Goal: Complete application form

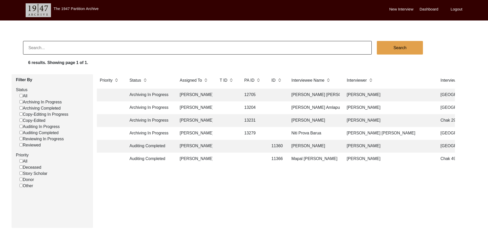
click at [196, 108] on td "[PERSON_NAME]" at bounding box center [195, 107] width 36 height 13
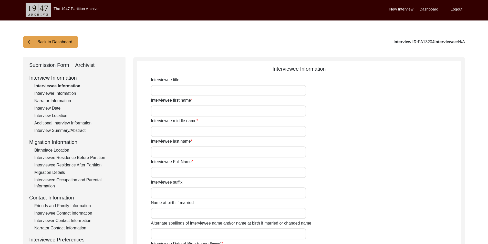
type input "[PERSON_NAME]"
type input "Jambgi"
type input "Amlapuri"
type input "[PERSON_NAME] Amlapuri (Jambgi)"
type input "[DATE]"
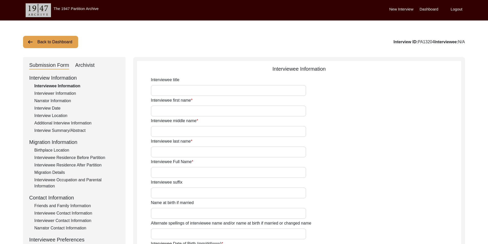
type input "89"
type input "[DEMOGRAPHIC_DATA]"
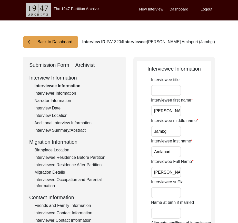
click at [165, 92] on input "Interviewee title" at bounding box center [166, 90] width 30 height 11
click at [196, 79] on div "Interviewee title" at bounding box center [181, 86] width 60 height 19
click at [157, 91] on input "Interviewee title" at bounding box center [166, 90] width 30 height 11
type input "Mr."
click at [168, 93] on input "Mr." at bounding box center [166, 90] width 30 height 11
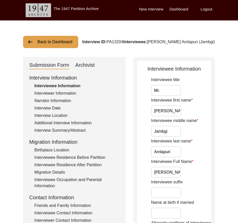
click at [177, 110] on input "[PERSON_NAME]" at bounding box center [166, 111] width 30 height 11
click at [175, 135] on input "Jambgi" at bounding box center [166, 131] width 30 height 11
click at [179, 152] on input "Amlapuri" at bounding box center [166, 152] width 30 height 11
drag, startPoint x: 154, startPoint y: 172, endPoint x: 198, endPoint y: 177, distance: 44.3
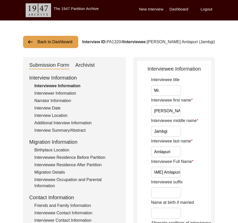
click at [198, 177] on div "Interviewee Full Name [PERSON_NAME] (Jambgi)" at bounding box center [181, 168] width 60 height 19
click at [172, 176] on input "[PERSON_NAME] Amlapuri (Jambgi)" at bounding box center [166, 172] width 30 height 11
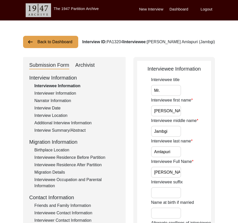
paste input "Jambgi Amlapuri"
type input "[PERSON_NAME] Jambgi Amlapuri"
click at [192, 172] on div "Interviewee Full Name [PERSON_NAME]" at bounding box center [181, 168] width 60 height 19
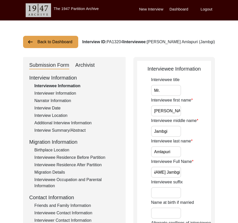
drag, startPoint x: 169, startPoint y: 170, endPoint x: 194, endPoint y: 171, distance: 25.1
click at [194, 171] on div "Interviewee Full Name [PERSON_NAME]" at bounding box center [181, 168] width 60 height 19
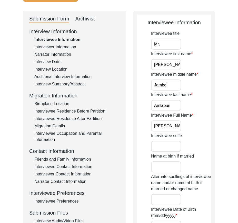
scroll to position [51, 0]
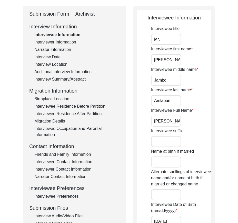
click at [162, 143] on input "Interviewee suffix" at bounding box center [166, 141] width 30 height 11
click at [157, 165] on input "Name at birth if married" at bounding box center [166, 162] width 30 height 11
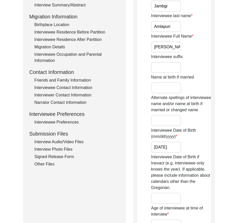
scroll to position [128, 0]
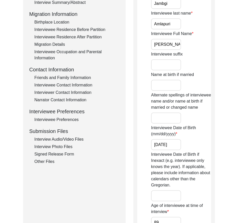
click at [155, 119] on input "Alternate spellings of interviewee name and/or name at birth if married or chan…" at bounding box center [166, 118] width 30 height 11
click at [151, 131] on label "Interviewee Date of Birth (mm/dd/yyyy)" at bounding box center [181, 131] width 60 height 12
click at [178, 147] on input "[DATE]" at bounding box center [166, 144] width 30 height 11
click at [160, 146] on input "[DATE]" at bounding box center [166, 144] width 30 height 11
click at [164, 146] on input "03/06-1936" at bounding box center [166, 144] width 30 height 11
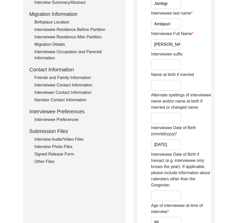
type input "[DATE]"
click at [181, 146] on div "Interviewee Date of Birth (mm/dd/yyyy) [DEMOGRAPHIC_DATA]" at bounding box center [181, 137] width 60 height 25
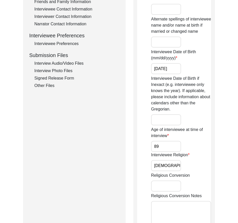
scroll to position [205, 0]
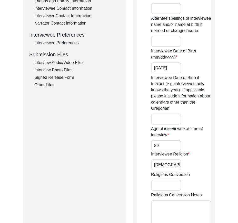
click at [165, 144] on input "89" at bounding box center [166, 145] width 30 height 11
click at [136, 148] on div "Interviewee Information Interviewee title Mr. Interviewee first name [PERSON_NA…" at bounding box center [173, 105] width 81 height 506
click at [178, 162] on input "[DEMOGRAPHIC_DATA]" at bounding box center [166, 165] width 30 height 11
type input "[DEMOGRAPHIC_DATA]"
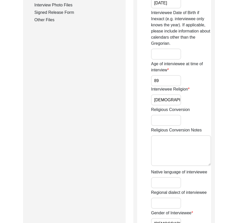
scroll to position [359, 0]
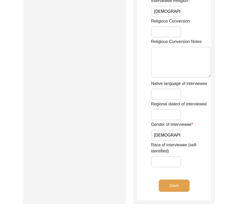
click at [177, 138] on input "[DEMOGRAPHIC_DATA]" at bounding box center [166, 135] width 30 height 11
click at [173, 180] on button "Save" at bounding box center [174, 186] width 31 height 12
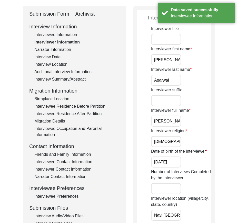
scroll to position [0, 0]
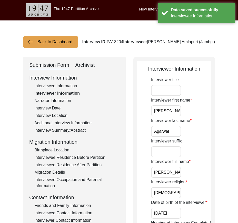
click at [172, 113] on input "[PERSON_NAME]" at bounding box center [166, 111] width 30 height 11
click at [173, 130] on input "Agarwal" at bounding box center [166, 131] width 30 height 11
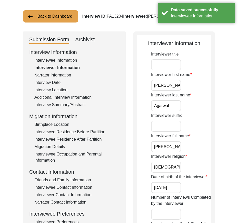
scroll to position [0, 2]
drag, startPoint x: 153, startPoint y: 146, endPoint x: 196, endPoint y: 147, distance: 43.6
click at [196, 147] on div "Interviewer full name [PERSON_NAME]" at bounding box center [181, 142] width 60 height 19
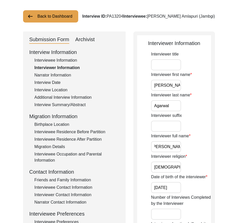
scroll to position [0, 0]
click at [171, 167] on input "[DEMOGRAPHIC_DATA]" at bounding box center [166, 167] width 30 height 11
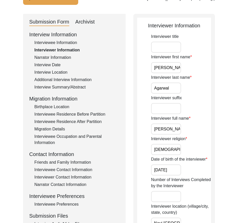
scroll to position [51, 0]
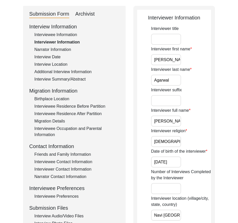
type input "[DEMOGRAPHIC_DATA]"
click at [172, 163] on input "[DATE]" at bounding box center [166, 162] width 30 height 11
type input "[DATE]"
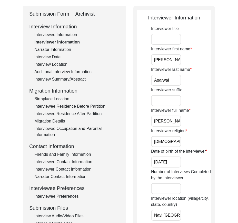
click at [187, 164] on div "Date of birth of the interviewer [DATE]" at bounding box center [181, 158] width 60 height 19
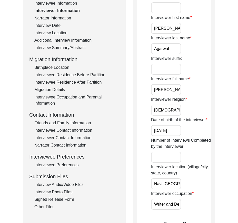
scroll to position [128, 0]
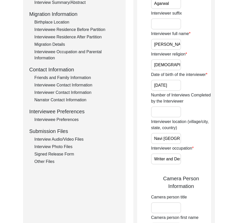
click at [160, 116] on input "Number of Interviews Completed by the Interviewer" at bounding box center [166, 112] width 30 height 11
click at [144, 128] on app-interviewer-information "Interviewer Information Interviewer title Interviewer first name [PERSON_NAME] …" at bounding box center [174, 222] width 74 height 570
drag, startPoint x: 179, startPoint y: 138, endPoint x: 135, endPoint y: 138, distance: 44.1
click at [135, 138] on div "Interviewer Information Interviewer title Interviewer first name [PERSON_NAME] …" at bounding box center [173, 220] width 81 height 582
type input "Navi [GEOGRAPHIC_DATA], [GEOGRAPHIC_DATA], [GEOGRAPHIC_DATA]"
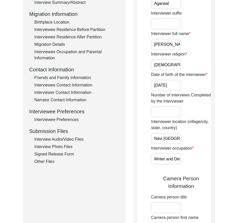
click at [188, 156] on div "Interviewer occupation Writer and Designer" at bounding box center [181, 155] width 60 height 19
drag, startPoint x: 166, startPoint y: 137, endPoint x: 200, endPoint y: 138, distance: 33.8
click at [200, 138] on div "Interviewer location (village/city, state, country) [GEOGRAPHIC_DATA], [GEOGRAP…" at bounding box center [181, 131] width 60 height 25
drag, startPoint x: 199, startPoint y: 135, endPoint x: 237, endPoint y: 135, distance: 37.7
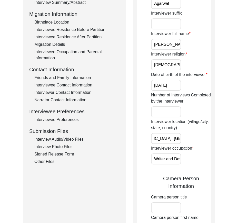
click at [200, 135] on div "Interviewer location (village/city, state, country) [GEOGRAPHIC_DATA], [GEOGRAP…" at bounding box center [181, 131] width 60 height 25
drag, startPoint x: 179, startPoint y: 139, endPoint x: 194, endPoint y: 139, distance: 15.6
click at [194, 139] on div "Interviewer location (village/city, state, country) [GEOGRAPHIC_DATA], [GEOGRAP…" at bounding box center [181, 131] width 60 height 25
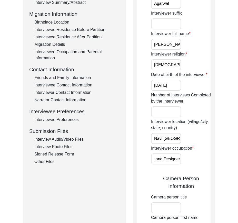
drag, startPoint x: 154, startPoint y: 160, endPoint x: 188, endPoint y: 160, distance: 33.3
click at [188, 160] on div "Interviewer occupation Writer and Designer" at bounding box center [181, 155] width 60 height 19
type input "Writer and designer"
click at [192, 158] on div "Interviewer occupation Writer and designer" at bounding box center [181, 155] width 60 height 19
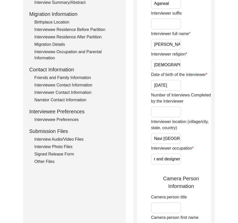
drag, startPoint x: 162, startPoint y: 158, endPoint x: 193, endPoint y: 158, distance: 31.0
click at [193, 158] on div "Interviewer occupation Writer and designer" at bounding box center [181, 155] width 60 height 19
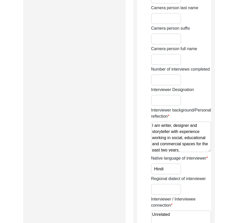
scroll to position [2, 0]
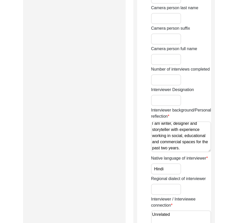
click at [198, 150] on textarea "I am writer, designer and storyteller with experience working in social, educat…" at bounding box center [181, 137] width 60 height 31
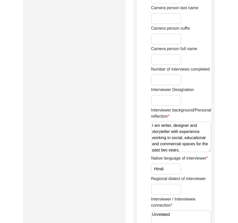
drag, startPoint x: 198, startPoint y: 150, endPoint x: 142, endPoint y: 119, distance: 64.7
drag, startPoint x: 160, startPoint y: 171, endPoint x: 165, endPoint y: 172, distance: 4.1
click at [161, 171] on input "Hindi" at bounding box center [166, 169] width 30 height 11
click at [171, 171] on input "Hindi" at bounding box center [166, 169] width 30 height 11
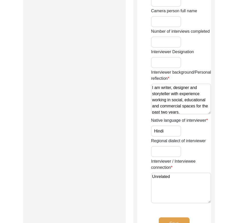
scroll to position [436, 0]
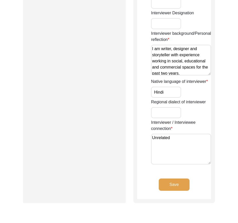
click at [181, 138] on textarea "Unrelated" at bounding box center [181, 149] width 60 height 31
click at [168, 189] on button "Save" at bounding box center [174, 185] width 31 height 12
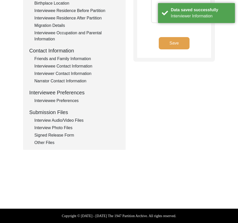
type textarea "1. [PERSON_NAME]- Student 2. [PERSON_NAME]- Friend"
click at [167, 186] on div "Back to Dashboard Interview ID: PA13204 Interviewee: [PERSON_NAME] (Jambgi) Sub…" at bounding box center [119, 30] width 238 height 315
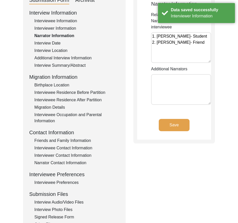
scroll to position [19, 0]
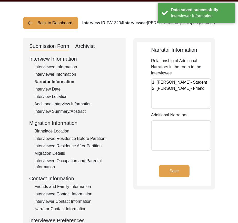
drag, startPoint x: 171, startPoint y: 97, endPoint x: 130, endPoint y: 85, distance: 42.3
click at [130, 85] on div "Submission Form Archivist Interview Information Interviewee Information Intervi…" at bounding box center [119, 158] width 192 height 240
click at [181, 176] on button "Save" at bounding box center [174, 171] width 31 height 12
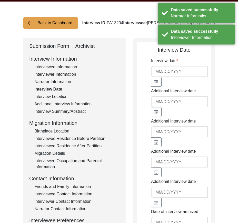
type input "[DATE]"
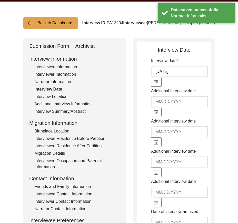
click at [181, 73] on input "[DATE]" at bounding box center [179, 71] width 57 height 11
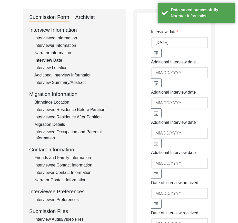
scroll to position [147, 0]
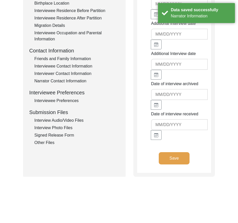
click at [185, 154] on button "Save" at bounding box center [174, 158] width 31 height 12
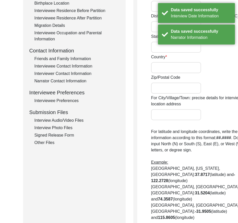
radio input "true"
type input "Bidar"
type input "[GEOGRAPHIC_DATA]"
type input "[GEOGRAPHIC_DATA], [GEOGRAPHIC_DATA], [GEOGRAPHIC_DATA]"
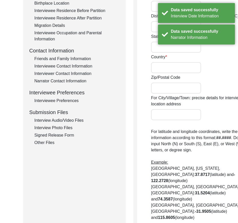
type input "17.911135067840235"
type input "77.51854719304562"
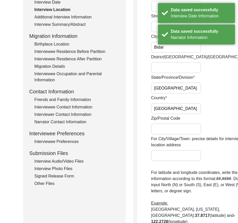
scroll to position [19, 0]
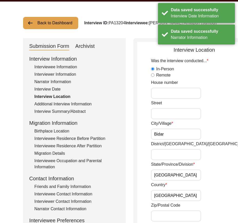
click at [175, 134] on input "Bidar" at bounding box center [176, 134] width 50 height 11
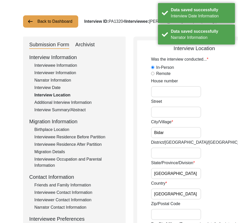
scroll to position [70, 0]
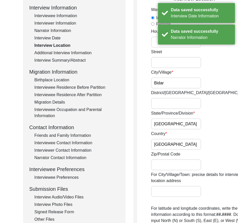
click at [176, 127] on input "[GEOGRAPHIC_DATA]" at bounding box center [176, 124] width 50 height 11
click at [171, 146] on input "[GEOGRAPHIC_DATA]" at bounding box center [176, 144] width 50 height 11
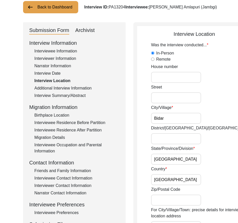
scroll to position [26, 0]
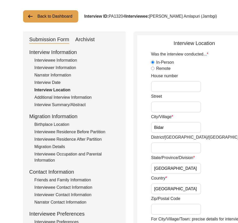
click at [166, 129] on input "Bidar" at bounding box center [176, 127] width 50 height 11
click at [161, 144] on input "District/[GEOGRAPHIC_DATA]/[GEOGRAPHIC_DATA]" at bounding box center [176, 148] width 50 height 11
click at [171, 128] on input "Bidar" at bounding box center [176, 127] width 50 height 11
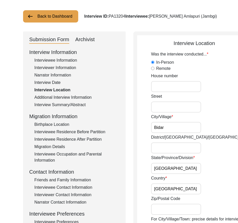
click at [164, 148] on input "District/[GEOGRAPHIC_DATA]/[GEOGRAPHIC_DATA]" at bounding box center [176, 148] width 50 height 11
paste input "Bidar"
type input "Bidar"
click at [177, 169] on input "[GEOGRAPHIC_DATA]" at bounding box center [176, 168] width 50 height 11
click at [171, 187] on input "[GEOGRAPHIC_DATA]" at bounding box center [176, 189] width 50 height 11
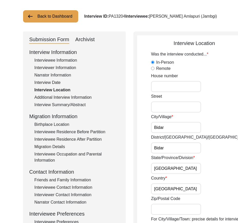
click at [169, 135] on label "District/[GEOGRAPHIC_DATA]/[GEOGRAPHIC_DATA]" at bounding box center [201, 138] width 100 height 6
click at [169, 143] on input "Bidar" at bounding box center [176, 148] width 50 height 11
click at [167, 131] on input "Bidar" at bounding box center [176, 127] width 50 height 11
click at [167, 148] on input "Bidar" at bounding box center [176, 148] width 50 height 11
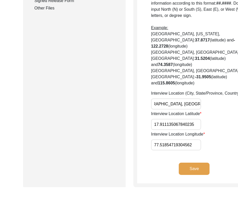
scroll to position [0, 16]
drag, startPoint x: 154, startPoint y: 135, endPoint x: 184, endPoint y: 139, distance: 30.0
click at [184, 110] on div "Interview Location (City, State/Province, Country) [GEOGRAPHIC_DATA], [GEOGRAPH…" at bounding box center [201, 99] width 100 height 19
click at [188, 110] on div "Interview Location (City, State/Province, Country) [GEOGRAPHIC_DATA], [GEOGRAPH…" at bounding box center [201, 99] width 100 height 19
drag, startPoint x: 166, startPoint y: 135, endPoint x: 182, endPoint y: 138, distance: 16.5
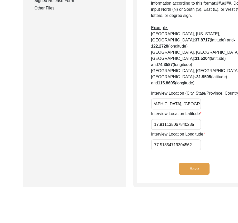
click at [182, 110] on div "Interview Location (City, State/Province, Country) [GEOGRAPHIC_DATA], [GEOGRAPH…" at bounding box center [201, 99] width 100 height 19
click at [184, 110] on div "Interview Location (City, State/Province, Country) [GEOGRAPHIC_DATA], [GEOGRAPH…" at bounding box center [201, 99] width 100 height 19
click at [177, 130] on input "17.911135067840235" at bounding box center [176, 124] width 50 height 11
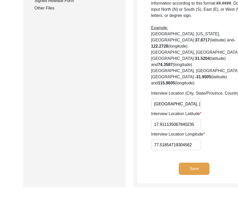
click at [177, 130] on input "17.911135067840235" at bounding box center [176, 124] width 50 height 11
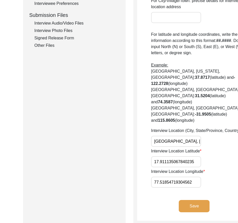
scroll to position [282, 0]
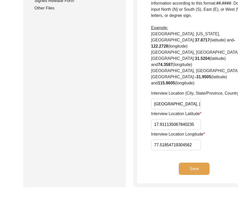
click at [174, 130] on input "17.911135067840235" at bounding box center [176, 124] width 50 height 11
click at [167, 151] on input "77.51854719304562" at bounding box center [176, 145] width 50 height 11
click at [158, 130] on input "17.911135067840235" at bounding box center [176, 124] width 50 height 11
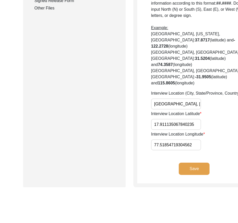
click at [158, 130] on input "17.911135067840235" at bounding box center [176, 124] width 50 height 11
paste input "04"
type input "17.9104"
drag, startPoint x: 193, startPoint y: 152, endPoint x: 204, endPoint y: 155, distance: 11.1
click at [193, 130] on div "Interview Location Latitude 17.9104" at bounding box center [201, 120] width 100 height 19
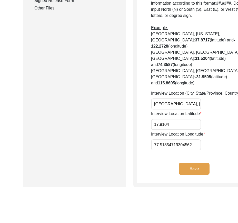
click at [173, 151] on input "77.51854719304562" at bounding box center [176, 145] width 50 height 11
paste input "99"
type input "77.5199"
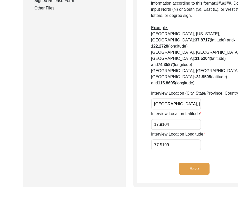
click at [198, 151] on div "Interview Location Longitude 77.5199" at bounding box center [201, 140] width 100 height 19
click at [180, 130] on input "17.9104" at bounding box center [176, 124] width 50 height 11
click at [170, 151] on input "77.5199" at bounding box center [176, 145] width 50 height 11
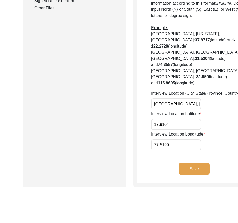
click at [153, 130] on input "17.9104" at bounding box center [176, 124] width 50 height 11
click at [179, 175] on button "Save" at bounding box center [194, 169] width 31 height 12
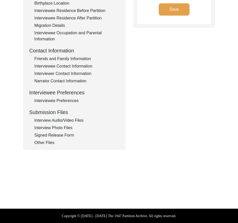
type input "Hindi and Kannada"
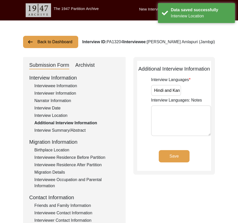
scroll to position [0, 9]
drag, startPoint x: 167, startPoint y: 92, endPoint x: 185, endPoint y: 93, distance: 18.2
click at [185, 93] on div "Interview Languages Hindi and Kannada" at bounding box center [181, 86] width 60 height 19
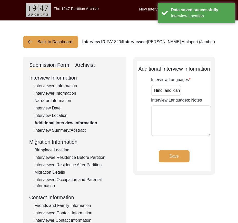
scroll to position [0, 9]
drag, startPoint x: 153, startPoint y: 90, endPoint x: 203, endPoint y: 95, distance: 50.9
click at [203, 95] on div "Interview Languages Hindi and Kannada" at bounding box center [181, 86] width 60 height 19
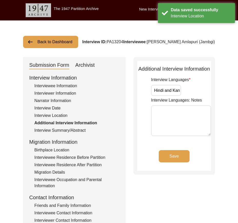
click at [180, 153] on button "Save" at bounding box center [174, 156] width 31 height 12
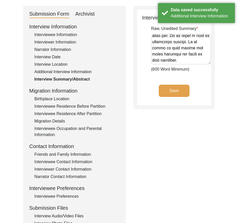
scroll to position [26, 0]
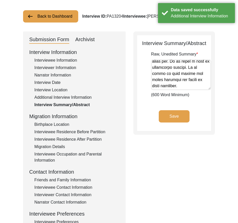
click at [62, 128] on div "Birthplace Location" at bounding box center [76, 125] width 85 height 6
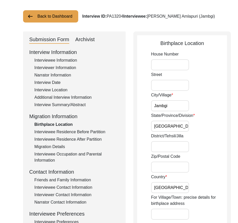
click at [170, 109] on input "Jambgi" at bounding box center [170, 105] width 38 height 11
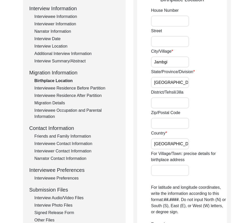
scroll to position [77, 0]
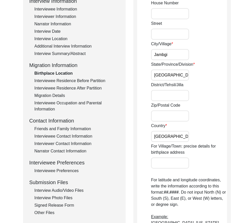
click at [174, 57] on input "Jambgi" at bounding box center [170, 54] width 38 height 11
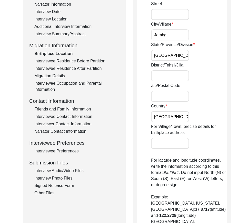
scroll to position [98, 0]
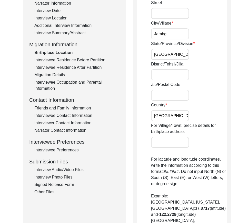
click at [179, 48] on div "State/Province/Division [GEOGRAPHIC_DATA]" at bounding box center [189, 50] width 76 height 19
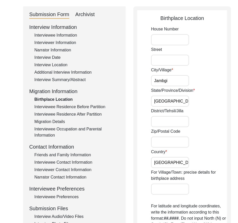
scroll to position [51, 0]
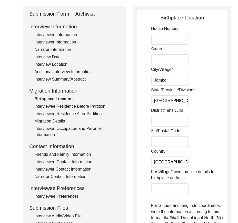
drag, startPoint x: 163, startPoint y: 69, endPoint x: 172, endPoint y: 74, distance: 10.2
click at [163, 69] on label "City/Village" at bounding box center [162, 70] width 22 height 6
click at [180, 80] on input "Jambgi" at bounding box center [170, 80] width 38 height 11
click at [177, 83] on input "Jambgi" at bounding box center [170, 80] width 38 height 11
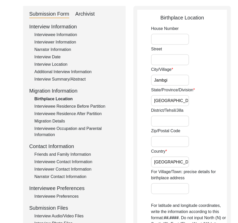
paste input "a"
type input "[PERSON_NAME]"
click at [185, 99] on div "State/Province/Division [GEOGRAPHIC_DATA]" at bounding box center [189, 96] width 76 height 19
click at [157, 121] on input "District/Tehsil/Jilla" at bounding box center [170, 121] width 38 height 11
paste input "Belgaum"
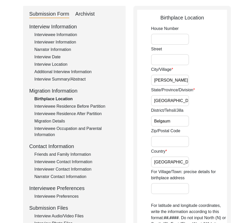
type input "Belgaum"
click at [194, 114] on div "District/Tehsil/[PERSON_NAME]" at bounding box center [189, 117] width 76 height 19
click at [179, 123] on input "Belgaum" at bounding box center [170, 121] width 38 height 11
click at [168, 140] on input "Zip/Postal Code" at bounding box center [170, 141] width 38 height 11
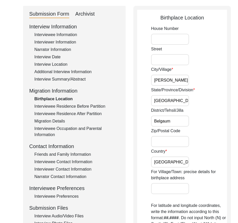
click at [168, 140] on input "Zip/Postal Code" at bounding box center [170, 141] width 38 height 11
paste input "591232"
click at [168, 140] on input "591232" at bounding box center [170, 141] width 38 height 11
type input "591232"
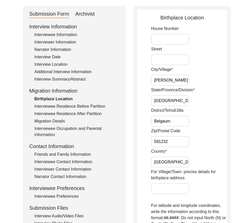
click at [170, 163] on input "[GEOGRAPHIC_DATA]" at bounding box center [170, 162] width 38 height 11
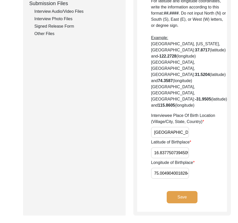
scroll to position [0, 19]
drag, startPoint x: 155, startPoint y: 138, endPoint x: 186, endPoint y: 139, distance: 30.8
click at [186, 138] on div "Interviewee Place Of Birth Location (Village/City, State, Country) [GEOGRAPHIC_…" at bounding box center [189, 125] width 76 height 25
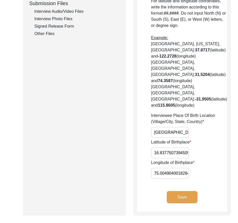
drag, startPoint x: 154, startPoint y: 139, endPoint x: 167, endPoint y: 139, distance: 12.8
click at [167, 138] on input "[GEOGRAPHIC_DATA], [GEOGRAPHIC_DATA], [GEOGRAPHIC_DATA]" at bounding box center [170, 132] width 38 height 11
paste input "a"
drag, startPoint x: 153, startPoint y: 139, endPoint x: 200, endPoint y: 139, distance: 47.2
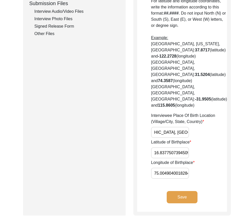
click at [200, 138] on div "Interviewee Place Of Birth Location (Village/City, State, Country) [GEOGRAPHIC_…" at bounding box center [189, 125] width 76 height 25
type input "[GEOGRAPHIC_DATA], [GEOGRAPHIC_DATA], [GEOGRAPHIC_DATA]"
click at [200, 138] on div "Interviewee Place Of Birth Location (Village/City, State, Country) [GEOGRAPHIC_…" at bounding box center [189, 125] width 76 height 25
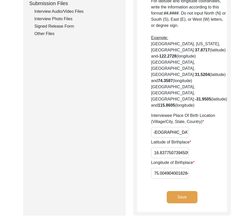
scroll to position [0, 2]
drag, startPoint x: 171, startPoint y: 137, endPoint x: 168, endPoint y: 139, distance: 3.5
click at [168, 138] on input "[GEOGRAPHIC_DATA], [GEOGRAPHIC_DATA], [GEOGRAPHIC_DATA]" at bounding box center [170, 132] width 38 height 11
click at [169, 138] on input "[GEOGRAPHIC_DATA], [GEOGRAPHIC_DATA], [GEOGRAPHIC_DATA]" at bounding box center [170, 132] width 38 height 11
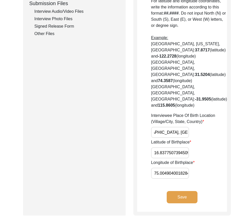
click at [171, 138] on input "[GEOGRAPHIC_DATA], [GEOGRAPHIC_DATA], [GEOGRAPHIC_DATA]" at bounding box center [170, 132] width 38 height 11
click at [191, 151] on div "Latitude of Birthplace 16.83775073945094" at bounding box center [189, 148] width 76 height 19
drag, startPoint x: 173, startPoint y: 139, endPoint x: 154, endPoint y: 137, distance: 19.6
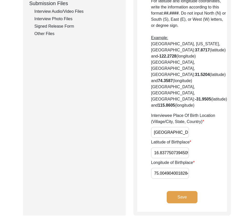
click at [154, 137] on input "[GEOGRAPHIC_DATA], [GEOGRAPHIC_DATA], [GEOGRAPHIC_DATA]" at bounding box center [170, 132] width 38 height 11
click at [163, 138] on input "[GEOGRAPHIC_DATA], [GEOGRAPHIC_DATA], [GEOGRAPHIC_DATA]" at bounding box center [170, 132] width 38 height 11
click at [170, 138] on input "[GEOGRAPHIC_DATA], [GEOGRAPHIC_DATA], [GEOGRAPHIC_DATA]" at bounding box center [170, 132] width 38 height 11
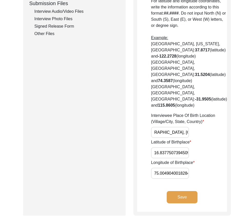
scroll to position [0, 0]
click at [162, 138] on input "[GEOGRAPHIC_DATA], [GEOGRAPHIC_DATA], [GEOGRAPHIC_DATA]" at bounding box center [170, 132] width 38 height 11
drag, startPoint x: 172, startPoint y: 140, endPoint x: 169, endPoint y: 140, distance: 3.6
click at [169, 138] on input "[GEOGRAPHIC_DATA], [GEOGRAPHIC_DATA], [GEOGRAPHIC_DATA]" at bounding box center [170, 132] width 38 height 11
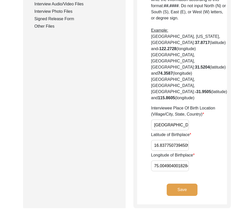
scroll to position [307, 0]
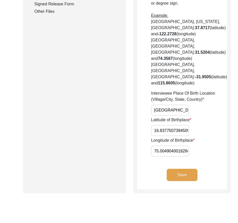
scroll to position [282, 0]
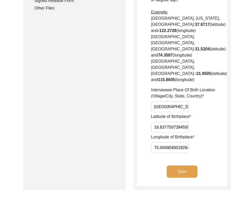
click at [159, 133] on input "16.83775073945094" at bounding box center [170, 127] width 38 height 11
click at [179, 131] on input "16.83775073945094" at bounding box center [170, 127] width 38 height 11
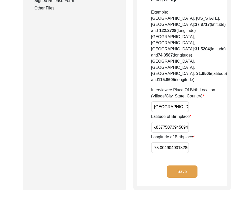
drag, startPoint x: 169, startPoint y: 133, endPoint x: 190, endPoint y: 136, distance: 21.4
click at [190, 133] on div "Latitude of Birthplace 16.83775073945094" at bounding box center [189, 123] width 76 height 19
type input "16.8377"
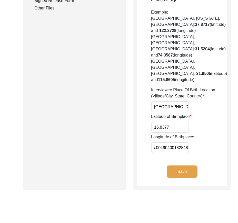
drag, startPoint x: 169, startPoint y: 153, endPoint x: 196, endPoint y: 154, distance: 26.9
click at [196, 153] on div "Longitude of Birthplace 75.00490400182848" at bounding box center [189, 143] width 76 height 19
type input "75.0049"
click at [156, 131] on input "16.8377" at bounding box center [170, 127] width 38 height 11
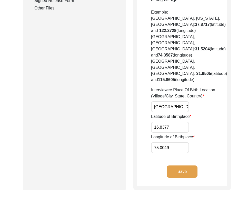
click at [157, 132] on input "16.8377" at bounding box center [170, 127] width 38 height 11
click at [182, 150] on div "Longitude of Birthplace 75.0049" at bounding box center [189, 143] width 76 height 19
click at [181, 150] on div "Longitude of Birthplace 75.0049" at bounding box center [189, 143] width 76 height 19
click at [180, 150] on input "75.0049" at bounding box center [170, 147] width 38 height 11
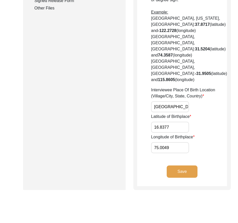
click at [180, 150] on input "75.0049" at bounding box center [170, 147] width 38 height 11
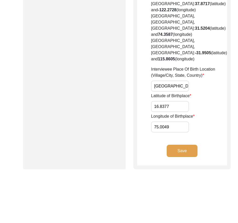
scroll to position [307, 0]
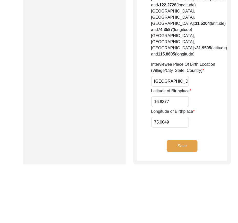
click at [167, 152] on button "Save" at bounding box center [182, 146] width 31 height 12
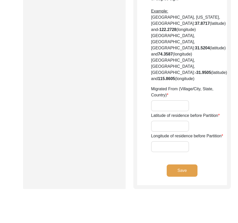
type input "Jambgi"
type input "[GEOGRAPHIC_DATA]"
type input "[GEOGRAPHIC_DATA], [GEOGRAPHIC_DATA], [GEOGRAPHIC_DATA]"
type input "16.837835883877375"
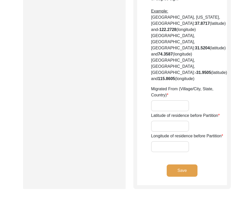
type input "75.00490400182848"
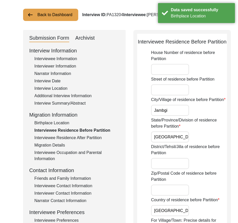
scroll to position [0, 0]
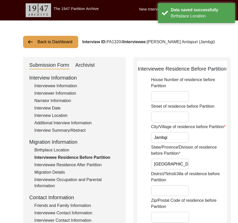
click at [68, 88] on div "Interviewee Information" at bounding box center [76, 86] width 85 height 6
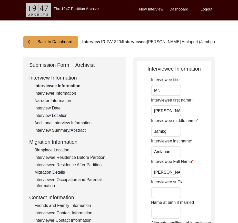
scroll to position [0, 22]
drag, startPoint x: 159, startPoint y: 175, endPoint x: 188, endPoint y: 179, distance: 28.9
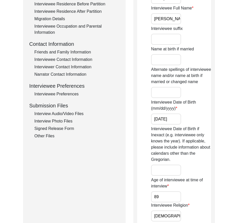
scroll to position [51, 0]
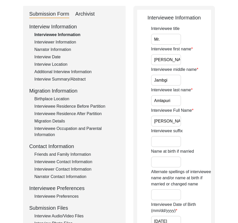
click at [74, 108] on div "Interviewee Residence Before Partition" at bounding box center [76, 107] width 85 height 6
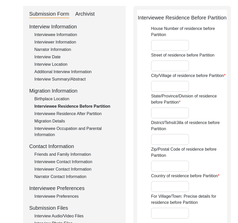
type input "Jambgi"
type input "[GEOGRAPHIC_DATA]"
type input "[GEOGRAPHIC_DATA], [GEOGRAPHIC_DATA], [GEOGRAPHIC_DATA]"
type input "16.837835883877375"
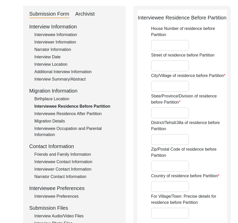
type input "75.00490400182848"
click at [59, 101] on div "Birthplace Location" at bounding box center [76, 99] width 85 height 6
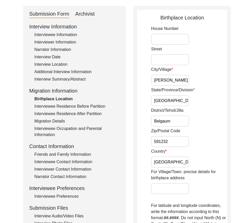
click at [61, 107] on div "Interviewee Residence Before Partition" at bounding box center [76, 107] width 85 height 6
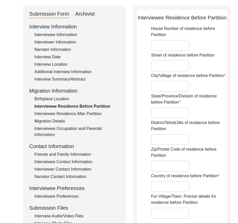
type input "Jambgi"
type input "[GEOGRAPHIC_DATA]"
type input "[GEOGRAPHIC_DATA], [GEOGRAPHIC_DATA], [GEOGRAPHIC_DATA]"
type input "16.837835883877375"
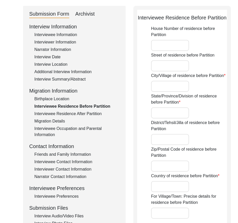
type input "75.00490400182848"
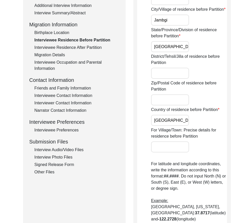
scroll to position [52, 0]
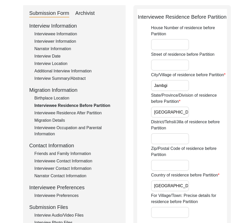
click at [180, 111] on div "House Number of residence before Partition Street of residence before Partition…" at bounding box center [189, 216] width 76 height 383
click at [178, 91] on input "Jambgi" at bounding box center [170, 85] width 38 height 11
paste input "a"
type input "[PERSON_NAME]"
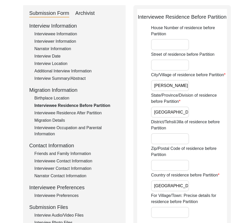
click at [177, 118] on input "[GEOGRAPHIC_DATA]" at bounding box center [170, 112] width 38 height 11
click at [169, 145] on input "District/Tehsil/Jilla of residence before Partition" at bounding box center [170, 139] width 38 height 11
click at [151, 145] on input "District/Tehsil/Jilla of residence before Partition" at bounding box center [170, 139] width 38 height 11
paste input "Belgaum"
type input "Belgaum"
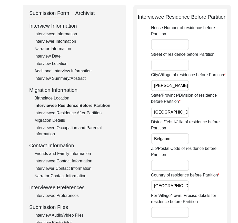
click at [157, 171] on input "Zip/Postal Code of residence before Partition" at bounding box center [170, 165] width 38 height 11
paste input "591232"
type input "591232"
click at [149, 172] on app-residence-before-partition "Interviewee Residence Before Partition House Number of residence before Partiti…" at bounding box center [182, 227] width 90 height 428
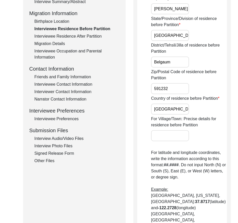
click at [170, 115] on input "[GEOGRAPHIC_DATA]" at bounding box center [170, 109] width 38 height 11
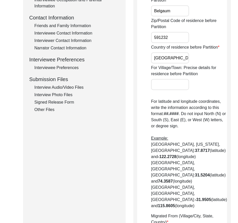
click at [143, 143] on app-residence-before-partition "Interviewee Residence Before Partition House Number of residence before Partiti…" at bounding box center [182, 99] width 90 height 428
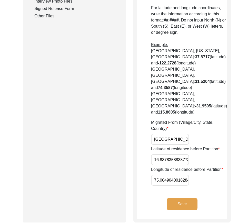
scroll to position [283, 0]
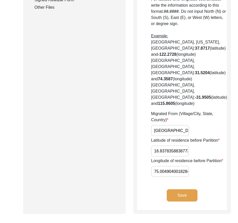
drag, startPoint x: 167, startPoint y: 157, endPoint x: 147, endPoint y: 156, distance: 20.5
paste input "a"
click at [157, 136] on input "[GEOGRAPHIC_DATA], [GEOGRAPHIC_DATA], [GEOGRAPHIC_DATA]" at bounding box center [170, 130] width 38 height 11
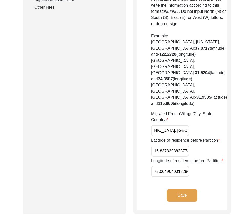
drag, startPoint x: 153, startPoint y: 157, endPoint x: 198, endPoint y: 158, distance: 44.6
click at [198, 136] on div "Migrated From (Village/City, State, Country) [GEOGRAPHIC_DATA], [GEOGRAPHIC_DAT…" at bounding box center [189, 123] width 76 height 25
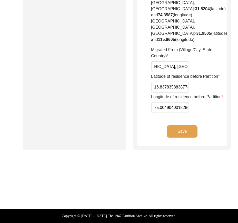
scroll to position [360, 0]
type input "[GEOGRAPHIC_DATA], [GEOGRAPHIC_DATA], [GEOGRAPHIC_DATA]"
click at [169, 93] on input "16.837835883877375" at bounding box center [170, 87] width 38 height 11
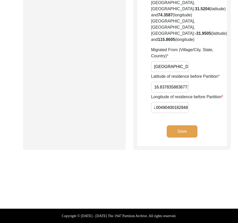
drag, startPoint x: 169, startPoint y: 134, endPoint x: 216, endPoint y: 134, distance: 47.4
type input "75.0049"
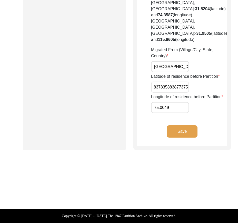
drag, startPoint x: 169, startPoint y: 106, endPoint x: 202, endPoint y: 106, distance: 32.8
click at [202, 93] on div "Latitude of residence before Partition 16.837835883877375" at bounding box center [189, 83] width 76 height 19
click at [165, 93] on input "16.837835883877375" at bounding box center [170, 87] width 38 height 11
click at [168, 93] on input "16.837835883877375" at bounding box center [170, 87] width 38 height 11
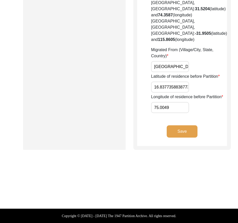
scroll to position [0, 14]
drag, startPoint x: 170, startPoint y: 105, endPoint x: 211, endPoint y: 107, distance: 41.0
type input "16.8377"
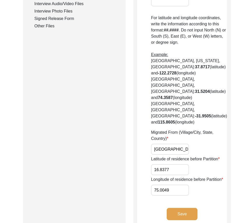
scroll to position [308, 0]
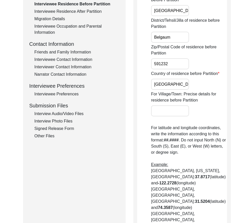
scroll to position [307, 0]
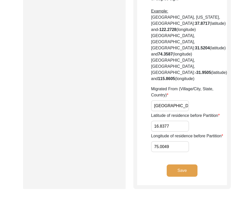
click at [174, 177] on button "Save" at bounding box center [182, 171] width 31 height 12
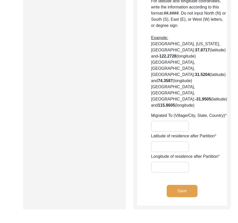
type input "No"
type input "Jambgi"
type input "[GEOGRAPHIC_DATA]"
type input "N/A"
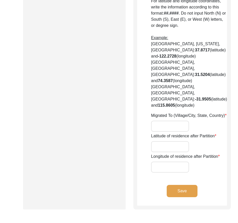
type input "16.837835883877375"
type input "75.00481488693202"
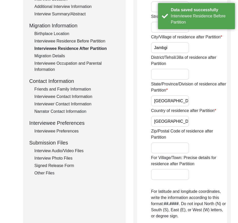
scroll to position [0, 0]
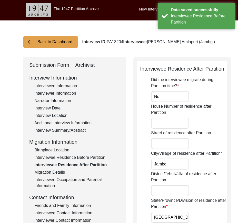
click at [171, 102] on input "No" at bounding box center [170, 96] width 38 height 11
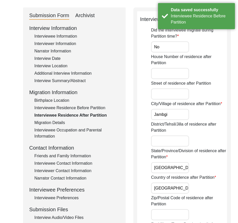
scroll to position [51, 0]
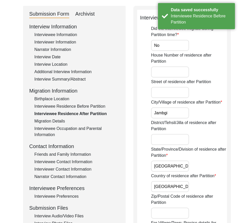
click at [181, 119] on div "City/Village of residence after Partition Jambgi" at bounding box center [189, 108] width 76 height 19
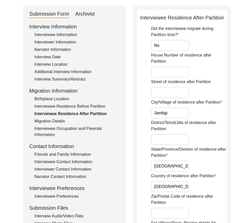
click at [179, 119] on input "Jambgi" at bounding box center [170, 113] width 38 height 11
click at [166, 119] on input "Jambgi" at bounding box center [170, 113] width 38 height 11
click at [169, 119] on input "Jambgi" at bounding box center [170, 113] width 38 height 11
paste input "a"
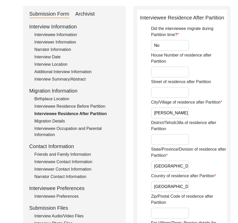
type input "[PERSON_NAME]"
click at [167, 145] on input "District/Tehsil/Jilla of residence after Partition" at bounding box center [170, 139] width 38 height 11
click at [166, 145] on input "Be" at bounding box center [170, 139] width 38 height 11
paste input "lgaum"
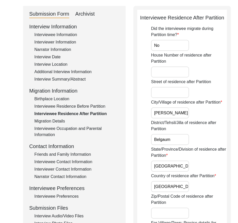
type input "Belgaum"
click at [180, 172] on input "[GEOGRAPHIC_DATA]" at bounding box center [170, 166] width 38 height 11
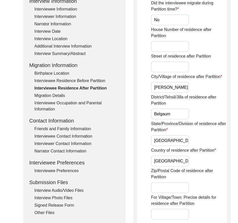
drag, startPoint x: 172, startPoint y: 175, endPoint x: 171, endPoint y: 178, distance: 3.6
click at [171, 167] on div "Country of residence after Partition [DEMOGRAPHIC_DATA]" at bounding box center [189, 157] width 76 height 19
click at [171, 167] on input "[GEOGRAPHIC_DATA]" at bounding box center [170, 161] width 38 height 11
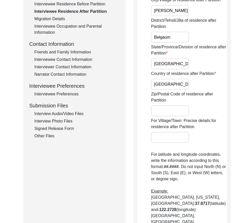
click at [177, 117] on input "Zip/Postal Code of residence after Partition" at bounding box center [170, 111] width 38 height 11
paste input "591232"
type input "591232"
click at [194, 117] on div "Zip/Postal Code of residence after Partition 591232" at bounding box center [189, 103] width 76 height 25
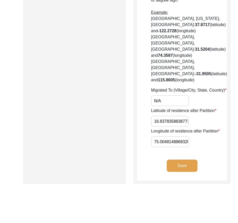
scroll to position [333, 0]
click at [164, 127] on input "16.837835883877375" at bounding box center [170, 121] width 38 height 11
paste input "N/A"
type input "N/A"
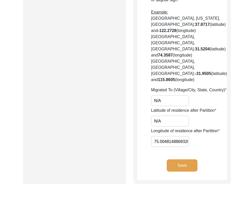
click at [183, 114] on label "Latitude of residence after Partition" at bounding box center [183, 111] width 65 height 6
click at [183, 127] on input "N/A" at bounding box center [170, 121] width 38 height 11
click at [173, 147] on input "75.00481488693202" at bounding box center [170, 141] width 38 height 11
paste input "N/A"
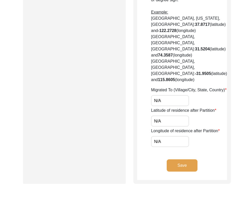
type input "N/A"
click at [193, 147] on div "Longitude of residence after Partition N/A" at bounding box center [189, 137] width 76 height 19
click at [187, 134] on label "Longitude of residence after Partition" at bounding box center [185, 131] width 69 height 6
click at [187, 147] on input "N/A" at bounding box center [170, 141] width 38 height 11
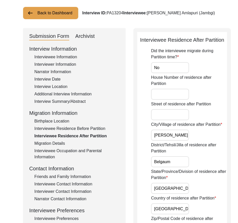
scroll to position [0, 0]
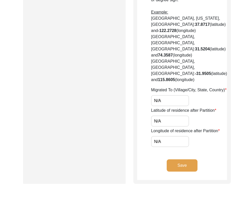
click at [182, 172] on button "Save" at bounding box center [182, 166] width 31 height 12
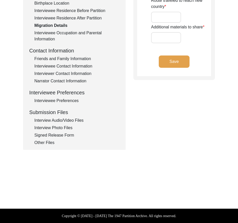
type input "N/A"
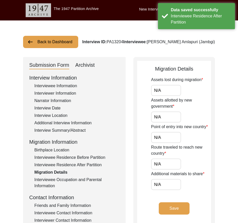
click at [165, 92] on input "N/A" at bounding box center [166, 90] width 30 height 11
click at [169, 118] on input "N/A" at bounding box center [166, 117] width 30 height 11
click at [169, 135] on input "N/A" at bounding box center [166, 137] width 30 height 11
click at [167, 163] on input "N/A" at bounding box center [166, 164] width 30 height 11
click at [171, 183] on input "N/A" at bounding box center [166, 184] width 30 height 11
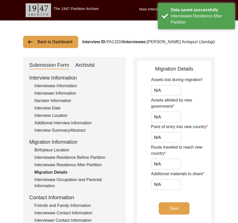
click at [135, 185] on div "Migration Details Assets lost during migration N/A Assets allotted by new gover…" at bounding box center [173, 142] width 81 height 170
click at [169, 206] on button "Save" at bounding box center [174, 209] width 31 height 12
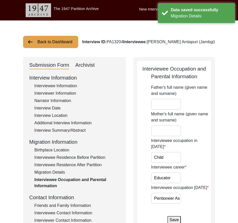
click at [174, 152] on input "Child" at bounding box center [166, 157] width 30 height 11
click at [176, 173] on input "Educator" at bounding box center [166, 178] width 30 height 11
drag, startPoint x: 158, startPoint y: 190, endPoint x: 183, endPoint y: 192, distance: 25.0
click at [183, 192] on div "Interviewee occupation [DATE] Pentioneer Association president" at bounding box center [181, 194] width 60 height 19
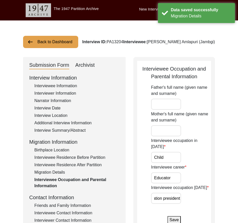
scroll to position [0, 0]
click at [183, 192] on div "Interviewee occupation [DATE] Pentioneer Association president" at bounding box center [181, 194] width 60 height 19
click at [176, 193] on input "Pentioneer Association president" at bounding box center [166, 198] width 30 height 11
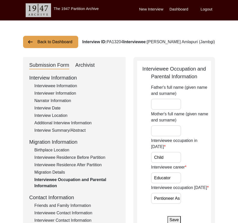
click at [168, 193] on input "Pentioneer Association president" at bounding box center [166, 198] width 30 height 11
paste input "r, Association P"
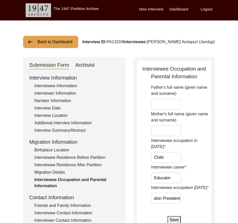
type input "Pentioner, Association President"
click at [183, 193] on div "Interviewee occupation [DATE] Pentioner, Association President" at bounding box center [181, 194] width 60 height 19
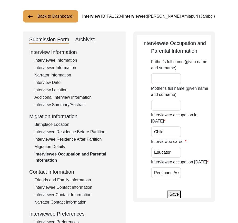
click at [178, 191] on button "Save" at bounding box center [173, 195] width 13 height 8
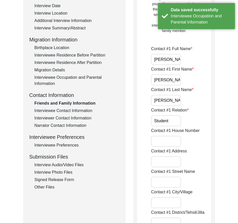
scroll to position [0, 6]
drag, startPoint x: 154, startPoint y: 60, endPoint x: 209, endPoint y: 59, distance: 54.8
click at [209, 59] on div "Contact #1 Full Name [PERSON_NAME]" at bounding box center [181, 55] width 60 height 19
click at [176, 78] on input "[PERSON_NAME]" at bounding box center [166, 80] width 30 height 11
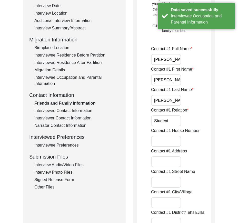
click at [172, 102] on input "[PERSON_NAME]" at bounding box center [166, 100] width 30 height 11
click at [172, 121] on input "Student" at bounding box center [166, 121] width 30 height 11
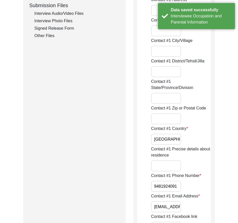
scroll to position [256, 0]
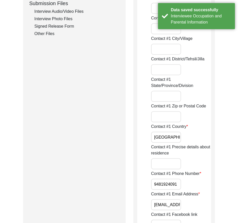
click at [165, 139] on input "[GEOGRAPHIC_DATA]" at bounding box center [166, 137] width 30 height 11
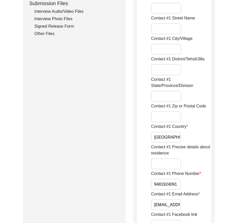
drag, startPoint x: 179, startPoint y: 182, endPoint x: 124, endPoint y: 175, distance: 55.8
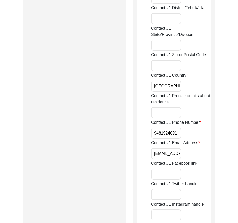
scroll to position [282, 0]
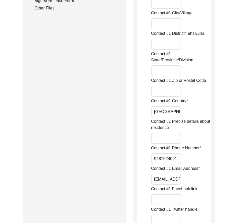
click at [153, 160] on input "9481924091" at bounding box center [166, 158] width 30 height 11
paste input "+91"
drag, startPoint x: 154, startPoint y: 158, endPoint x: 203, endPoint y: 162, distance: 48.6
click at [203, 162] on div "Contact #1 Phone Number [PHONE_NUMBER]" at bounding box center [181, 154] width 60 height 19
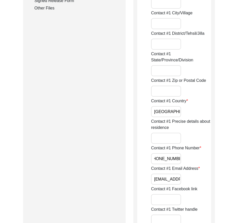
type input "[PHONE_NUMBER]"
drag, startPoint x: 151, startPoint y: 178, endPoint x: 210, endPoint y: 178, distance: 59.4
click at [210, 178] on div "Contact #1 Email Address [EMAIL_ADDRESS][DOMAIN_NAME]" at bounding box center [181, 175] width 60 height 19
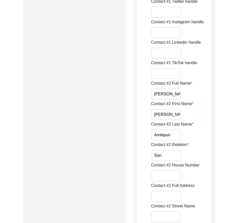
scroll to position [461, 0]
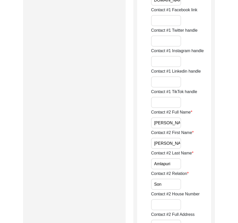
click at [158, 124] on input "[PERSON_NAME]" at bounding box center [166, 123] width 30 height 11
drag, startPoint x: 155, startPoint y: 123, endPoint x: 193, endPoint y: 124, distance: 38.7
click at [193, 124] on div "Contact #2 Full Name [PERSON_NAME]" at bounding box center [181, 118] width 60 height 19
type input "[PERSON_NAME]"
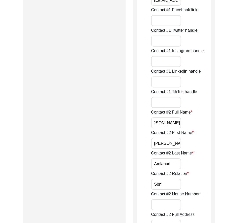
scroll to position [0, 0]
drag, startPoint x: 151, startPoint y: 145, endPoint x: 186, endPoint y: 145, distance: 35.1
click at [159, 142] on input "[PERSON_NAME]" at bounding box center [166, 143] width 30 height 11
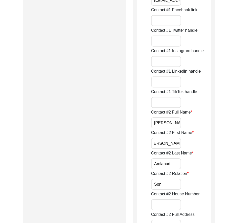
drag, startPoint x: 159, startPoint y: 142, endPoint x: 196, endPoint y: 145, distance: 36.3
click at [196, 144] on div "Contact #2 First Name [PERSON_NAME]" at bounding box center [181, 139] width 60 height 19
click at [174, 163] on input "Amlapuri" at bounding box center [166, 164] width 30 height 11
click at [167, 182] on input "Son" at bounding box center [166, 184] width 30 height 11
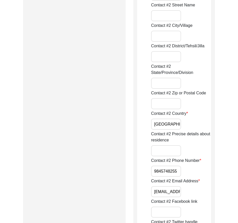
scroll to position [692, 0]
click at [166, 126] on input "[GEOGRAPHIC_DATA]" at bounding box center [166, 124] width 30 height 11
click at [155, 171] on input "9845748255" at bounding box center [166, 171] width 30 height 11
click at [154, 171] on input "9845748255" at bounding box center [166, 171] width 30 height 11
paste input "+91"
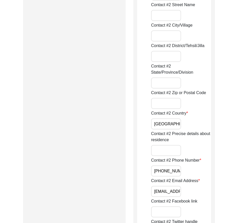
scroll to position [0, 5]
drag, startPoint x: 154, startPoint y: 171, endPoint x: 166, endPoint y: 193, distance: 25.0
type input "[PHONE_NUMBER]"
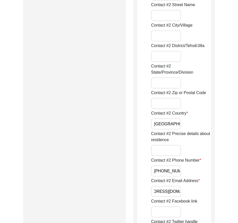
drag, startPoint x: 152, startPoint y: 190, endPoint x: 223, endPoint y: 191, distance: 71.0
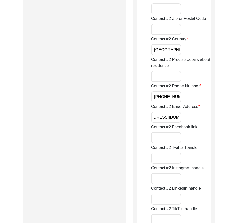
scroll to position [846, 0]
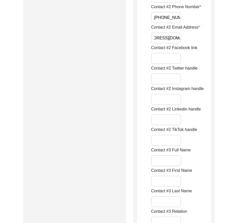
click at [201, 137] on div "Contact #2 TikTok handle" at bounding box center [181, 136] width 60 height 19
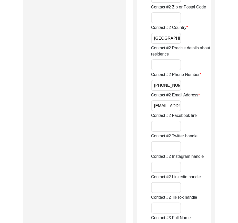
scroll to position [769, 0]
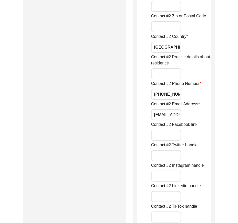
click at [199, 120] on div "Contact #2 Email Address [EMAIL_ADDRESS][DOMAIN_NAME]" at bounding box center [181, 110] width 60 height 19
drag, startPoint x: 161, startPoint y: 113, endPoint x: 198, endPoint y: 114, distance: 36.1
click at [198, 114] on div "Contact #2 Email Address [EMAIL_ADDRESS][DOMAIN_NAME]" at bounding box center [181, 110] width 60 height 19
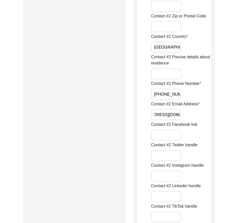
scroll to position [0, 0]
click at [198, 114] on div "Contact #2 Email Address [EMAIL_ADDRESS][DOMAIN_NAME]" at bounding box center [181, 110] width 60 height 19
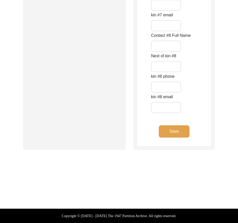
click at [183, 132] on button "Save" at bounding box center [174, 132] width 31 height 12
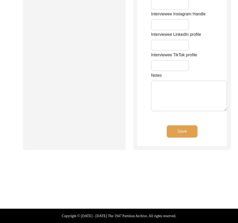
scroll to position [557, 0]
type input "House no. 15"
type input "[GEOGRAPHIC_DATA]"
type input "Bidar"
type input "[GEOGRAPHIC_DATA]"
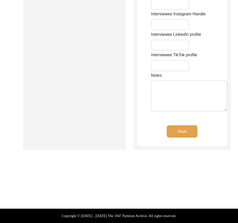
type input "[GEOGRAPHIC_DATA]"
type input "585402"
type input "[GEOGRAPHIC_DATA]"
type input "[GEOGRAPHIC_DATA], [GEOGRAPHIC_DATA], [GEOGRAPHIC_DATA]"
type input "17.911134631923524"
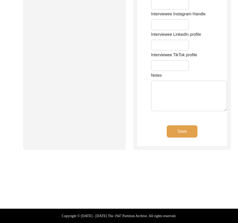
type input "77.52009357423576"
type input "990284660"
type input "He doesn't have an email address"
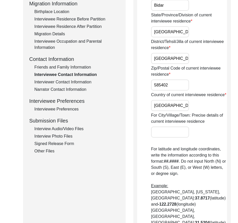
scroll to position [19, 0]
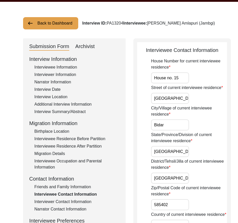
drag, startPoint x: 192, startPoint y: 75, endPoint x: 209, endPoint y: 75, distance: 17.2
click at [209, 75] on div "House Number for current interviewee residence House no. 15" at bounding box center [189, 70] width 76 height 25
click at [210, 75] on div "House Number for current interviewee residence House no. 15" at bounding box center [189, 70] width 76 height 25
drag, startPoint x: 175, startPoint y: 78, endPoint x: 136, endPoint y: 78, distance: 39.2
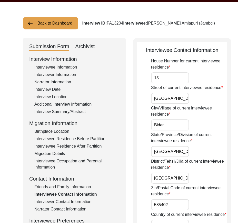
drag, startPoint x: 156, startPoint y: 78, endPoint x: 152, endPoint y: 77, distance: 3.9
click at [152, 77] on input "15" at bounding box center [170, 78] width 38 height 11
click at [155, 79] on input "15" at bounding box center [170, 78] width 38 height 11
type input "15"
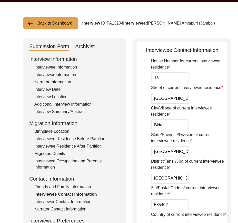
scroll to position [0, 6]
drag, startPoint x: 152, startPoint y: 102, endPoint x: 201, endPoint y: 110, distance: 49.3
click at [178, 131] on input "Bidar" at bounding box center [170, 125] width 38 height 11
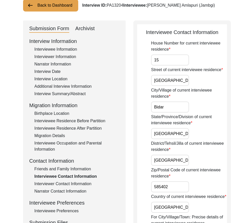
scroll to position [44, 0]
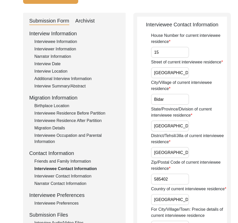
click at [174, 132] on input "[GEOGRAPHIC_DATA]" at bounding box center [170, 126] width 38 height 11
click at [179, 158] on input "[GEOGRAPHIC_DATA]" at bounding box center [170, 152] width 38 height 11
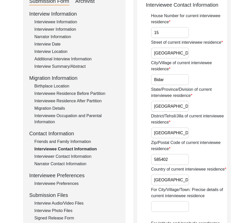
scroll to position [96, 0]
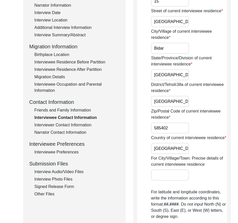
click at [171, 134] on input "585402" at bounding box center [170, 128] width 38 height 11
click at [167, 154] on input "[GEOGRAPHIC_DATA]" at bounding box center [170, 148] width 38 height 11
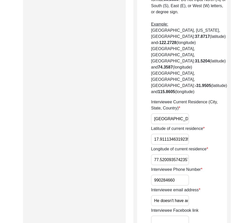
scroll to position [0, 16]
drag, startPoint x: 156, startPoint y: 136, endPoint x: 199, endPoint y: 139, distance: 43.4
click at [199, 125] on div "Interviewee Current Residence (City, State, Country) [GEOGRAPHIC_DATA], [GEOGRA…" at bounding box center [189, 111] width 76 height 25
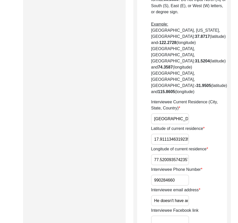
click at [160, 145] on input "17.911134631923524" at bounding box center [170, 139] width 38 height 11
paste input "0"
type input "17.9104"
click at [224, 158] on div "Back to Dashboard Interview ID: PA13204 Interviewee: [PERSON_NAME] (Jambgi) Sub…" at bounding box center [119, 73] width 238 height 706
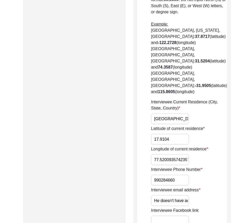
click at [169, 166] on input "77.52009357423576" at bounding box center [170, 160] width 38 height 11
paste input "199"
type input "77.5199"
click at [201, 166] on div "Longitude of current residence 77.5199" at bounding box center [189, 155] width 76 height 19
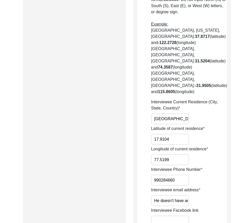
scroll to position [326, 0]
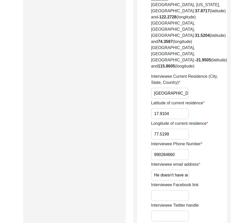
click at [154, 160] on input "990284660" at bounding box center [170, 154] width 38 height 11
paste input "+91"
drag, startPoint x: 154, startPoint y: 172, endPoint x: 233, endPoint y: 184, distance: 80.3
click at [234, 183] on div "Back to Dashboard Interview ID: PA13204 Interviewee: [PERSON_NAME] (Jambgi) Sub…" at bounding box center [119, 47] width 238 height 706
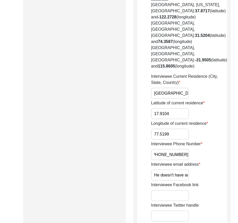
type input "[PHONE_NUMBER]"
click at [168, 181] on input "He doesn't have an email address" at bounding box center [170, 175] width 38 height 11
drag, startPoint x: 162, startPoint y: 193, endPoint x: 197, endPoint y: 193, distance: 34.1
click at [197, 181] on div "Interviewee email address He doesn't have an email address" at bounding box center [189, 171] width 76 height 19
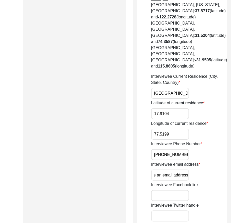
click at [197, 181] on div "Interviewee email address He doesn't have an email address" at bounding box center [189, 171] width 76 height 19
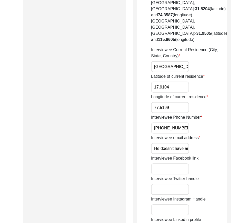
scroll to position [377, 0]
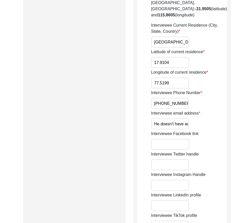
click at [156, 130] on input "He doesn't have an email address" at bounding box center [170, 124] width 38 height 11
paste input "N/A"
type input "N/A"
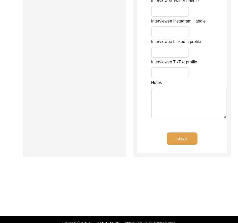
click at [171, 145] on button "Save" at bounding box center [182, 139] width 31 height 12
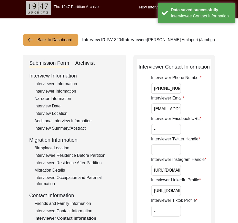
scroll to position [0, 4]
drag, startPoint x: 155, startPoint y: 86, endPoint x: 224, endPoint y: 90, distance: 69.1
drag, startPoint x: 175, startPoint y: 113, endPoint x: 203, endPoint y: 113, distance: 28.2
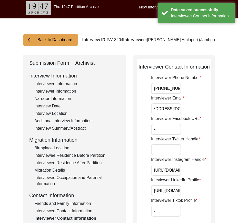
click at [203, 113] on div "Interviewer Email [EMAIL_ADDRESS][DOMAIN_NAME]" at bounding box center [181, 104] width 60 height 19
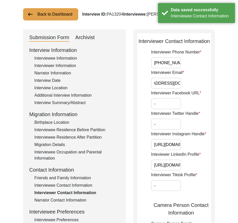
scroll to position [0, 0]
click at [172, 106] on input "-" at bounding box center [166, 103] width 30 height 11
click at [164, 122] on input "-" at bounding box center [166, 124] width 30 height 11
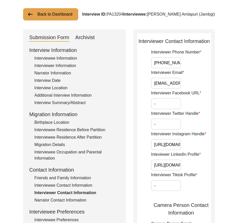
scroll to position [0, 55]
drag, startPoint x: 151, startPoint y: 145, endPoint x: 212, endPoint y: 153, distance: 61.0
click at [216, 152] on div "Back to Dashboard Interview ID: PA13204 Interviewee: [PERSON_NAME] (Jambgi) Sub…" at bounding box center [119, 219] width 238 height 452
drag, startPoint x: 152, startPoint y: 166, endPoint x: 234, endPoint y: 166, distance: 81.7
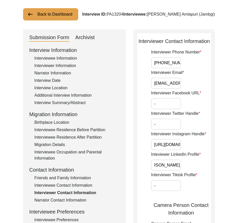
click at [236, 166] on div "Back to Dashboard Interview ID: PA13204 Interviewee: [PERSON_NAME] (Jambgi) Sub…" at bounding box center [119, 219] width 238 height 452
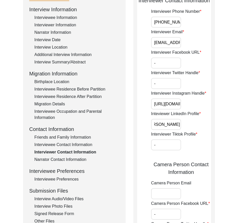
scroll to position [207, 0]
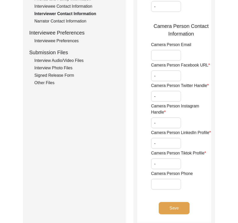
click at [166, 81] on input "-" at bounding box center [166, 75] width 30 height 11
click at [166, 95] on input "-" at bounding box center [166, 96] width 30 height 11
click at [164, 126] on input "-" at bounding box center [166, 123] width 30 height 11
click at [162, 138] on input "-" at bounding box center [166, 143] width 30 height 11
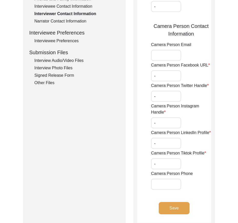
click at [164, 162] on input "-" at bounding box center [166, 164] width 30 height 11
click at [171, 203] on button "Save" at bounding box center [174, 208] width 31 height 12
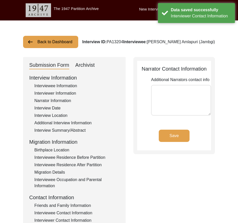
type textarea "[PERSON_NAME]- 9481924091 [PERSON_NAME]- 9483977256"
drag, startPoint x: 189, startPoint y: 113, endPoint x: 134, endPoint y: 84, distance: 61.6
click at [134, 84] on div "Narrator Contact Information Additional Narrators contact info [PERSON_NAME]- 9…" at bounding box center [173, 105] width 81 height 97
click at [163, 135] on button "Save" at bounding box center [174, 136] width 31 height 12
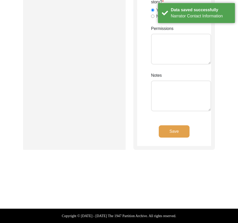
click at [164, 132] on button "Save" at bounding box center [174, 132] width 31 height 12
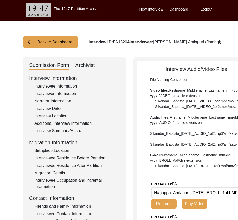
click at [59, 132] on div "Interview Summary/Abstract" at bounding box center [76, 131] width 85 height 6
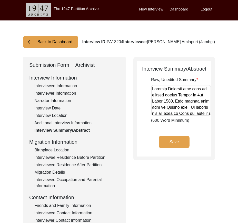
click at [59, 88] on div "Interviewee Information" at bounding box center [76, 86] width 85 height 6
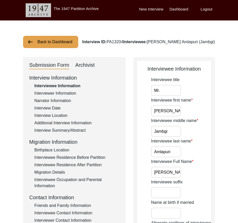
drag, startPoint x: 130, startPoint y: 131, endPoint x: 127, endPoint y: 131, distance: 2.9
click at [159, 131] on input "Jambgi" at bounding box center [166, 131] width 30 height 11
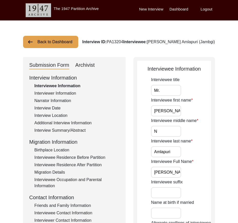
type input "N/A"
drag, startPoint x: 171, startPoint y: 172, endPoint x: 163, endPoint y: 172, distance: 7.9
click at [163, 172] on input "[PERSON_NAME] Jambgi Amlapuri" at bounding box center [166, 172] width 30 height 11
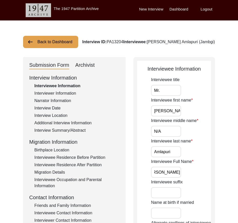
drag, startPoint x: 192, startPoint y: 175, endPoint x: 209, endPoint y: 177, distance: 17.6
click at [209, 177] on div "Interviewee Full Name [PERSON_NAME]" at bounding box center [181, 168] width 60 height 19
type input "[PERSON_NAME] Amlapuri"
click at [209, 177] on div "Interviewee Full Name [PERSON_NAME]" at bounding box center [181, 168] width 60 height 19
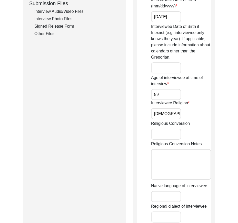
scroll to position [413, 0]
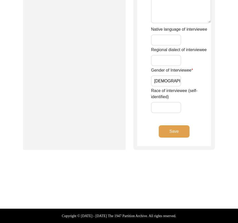
click at [172, 138] on div "Save" at bounding box center [174, 136] width 74 height 21
click at [171, 134] on button "Save" at bounding box center [174, 132] width 31 height 12
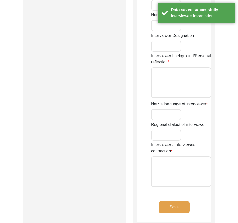
type input "[PERSON_NAME]"
type input "Agarwal"
type input "[PERSON_NAME]"
type input "[DEMOGRAPHIC_DATA]"
type input "[DATE]"
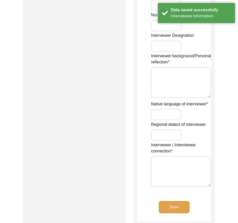
type input "Navi [GEOGRAPHIC_DATA], [GEOGRAPHIC_DATA], [GEOGRAPHIC_DATA]"
type input "Writer and designer"
type textarea "I am writer, designer and storyteller with experience working in social, educat…"
type input "Hindi"
type textarea "Unrelated"
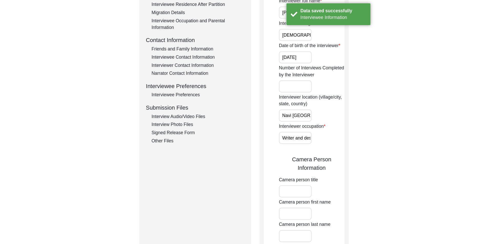
scroll to position [106, 0]
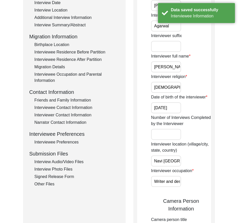
click at [66, 160] on div "Interview Audio/Video Files" at bounding box center [76, 162] width 85 height 6
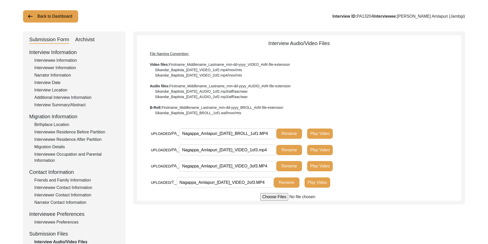
scroll to position [0, 1]
drag, startPoint x: 186, startPoint y: 130, endPoint x: 278, endPoint y: 122, distance: 92.5
click at [278, 122] on div "Interview Audio/Video Files File Naming Convention: Video files: Firstname_Midd…" at bounding box center [299, 119] width 324 height 161
drag, startPoint x: 204, startPoint y: 150, endPoint x: 279, endPoint y: 150, distance: 74.6
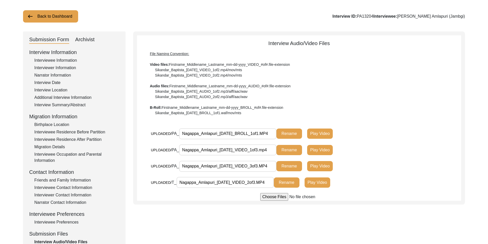
click at [279, 150] on div "UPLOADED/ PA_ Nagappa_Amlapuri_[DATE]_VIDEO_1of3.mp4 Rename Play Video" at bounding box center [259, 150] width 217 height 11
drag, startPoint x: 248, startPoint y: 168, endPoint x: 260, endPoint y: 179, distance: 16.7
click at [286, 168] on div "UPLOADED/ PA_ Nagappa_Amlapuri_[DATE]_VIDEO_3of3.MP4 Rename Play Video" at bounding box center [259, 166] width 217 height 11
drag, startPoint x: 242, startPoint y: 182, endPoint x: 299, endPoint y: 190, distance: 57.4
click at [284, 187] on div "UPLOADED/ T_ Nagappa_Amlapuri_[DATE]_VIDEO_2of3.MP4 Rename Play Video" at bounding box center [259, 182] width 217 height 11
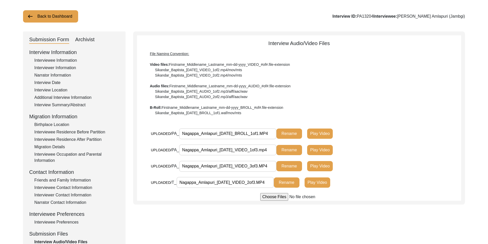
click at [372, 188] on div "UPLOADED/ T_ Nagappa_Amlapuri_[DATE]_VIDEO_2of3.MP4 Rename Play Video" at bounding box center [306, 185] width 310 height 16
click at [325, 167] on button "Play Video" at bounding box center [320, 166] width 26 height 10
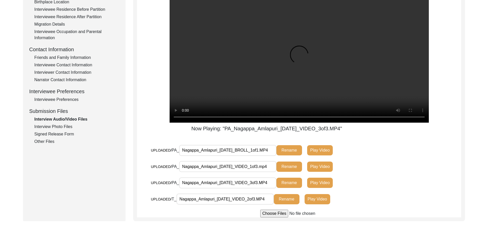
scroll to position [128, 0]
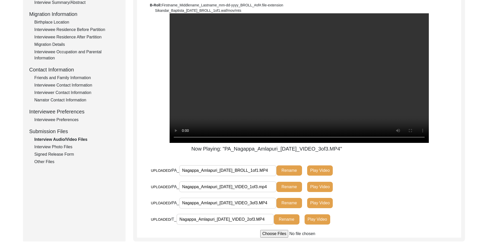
click at [51, 150] on div "Interview Photo Files" at bounding box center [76, 147] width 85 height 6
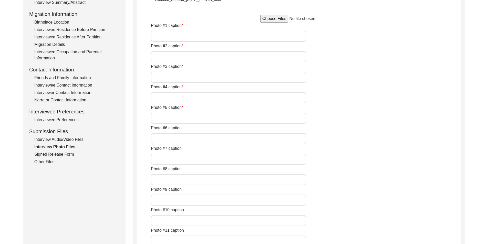
type input "[PERSON_NAME] Jambgi passport photo"
type input "[PERSON_NAME] in interview for 1947 Partition Archive"
type input "[PERSON_NAME] Jambgi"
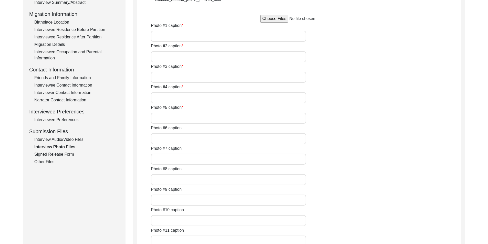
type input "[PERSON_NAME] Jambgi"
type input "[PERSON_NAME] Jambgi in traditional attire"
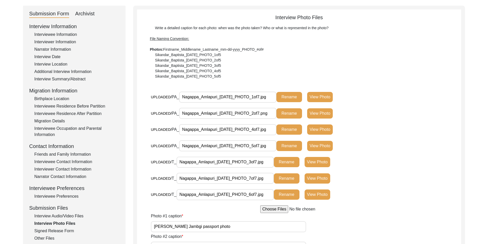
scroll to position [51, 0]
click at [332, 98] on button "View Photo" at bounding box center [320, 97] width 26 height 10
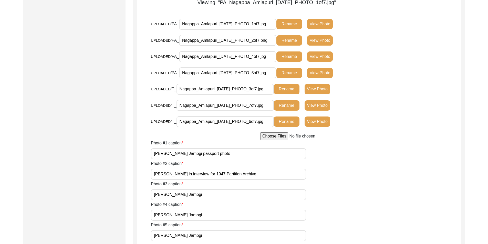
scroll to position [615, 0]
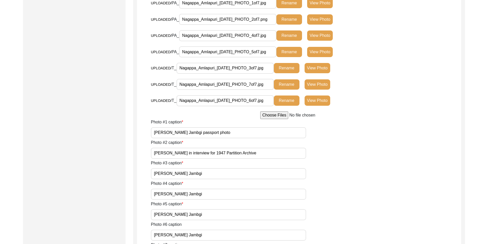
click at [185, 131] on input "[PERSON_NAME] Jambgi passport photo" at bounding box center [228, 132] width 155 height 11
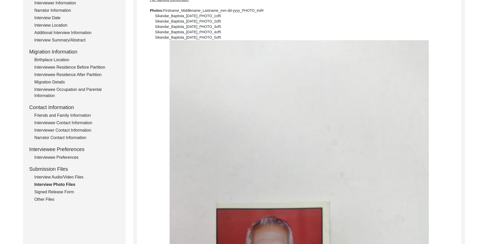
scroll to position [102, 0]
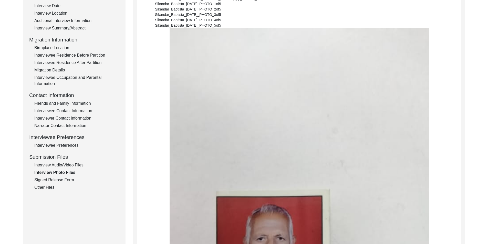
click at [65, 167] on div "Interview Audio/Video Files" at bounding box center [76, 165] width 85 height 6
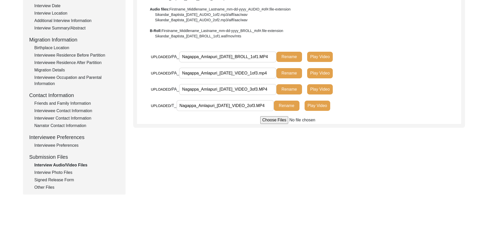
click at [63, 182] on div "Signed Release Form" at bounding box center [76, 180] width 85 height 6
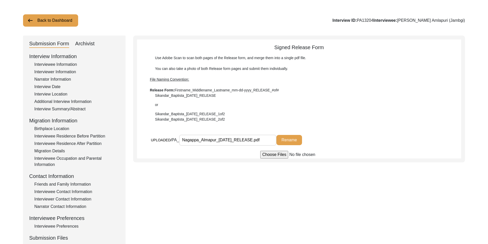
scroll to position [51, 0]
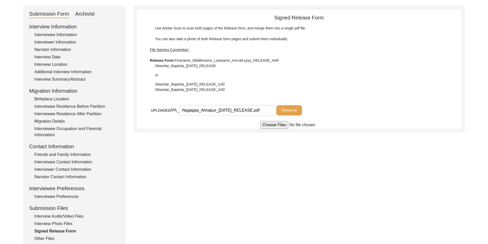
click at [50, 155] on div "Friends and Family Information" at bounding box center [76, 155] width 85 height 6
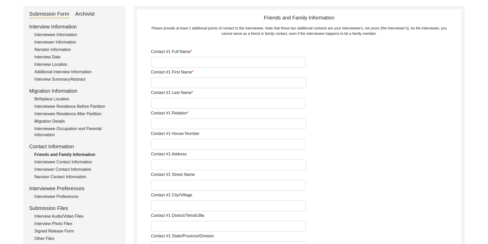
type input "[PERSON_NAME]"
type input "Student"
type input "[GEOGRAPHIC_DATA]"
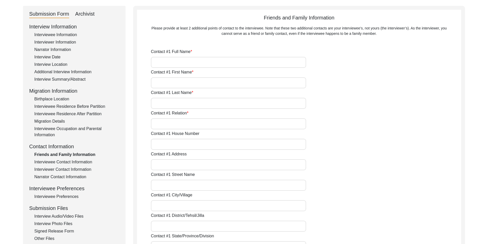
type input "[PHONE_NUMBER]"
type input "[EMAIL_ADDRESS][DOMAIN_NAME]"
type input "[PERSON_NAME]"
type input "Amlapuri"
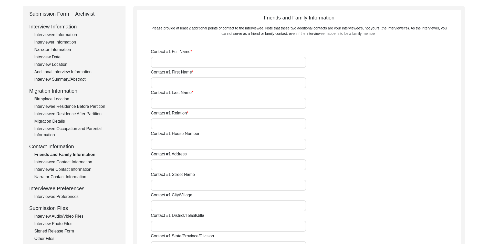
type input "Son"
type input "[GEOGRAPHIC_DATA]"
type input "[PHONE_NUMBER]"
type input "[EMAIL_ADDRESS][DOMAIN_NAME]"
drag, startPoint x: 58, startPoint y: 187, endPoint x: 61, endPoint y: 197, distance: 10.0
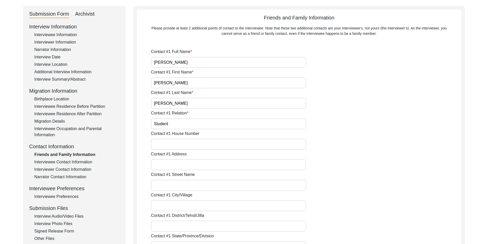
click at [59, 191] on div "Interviewee Preferences" at bounding box center [74, 189] width 90 height 8
click at [61, 197] on div "Interviewee Preferences" at bounding box center [76, 197] width 85 height 6
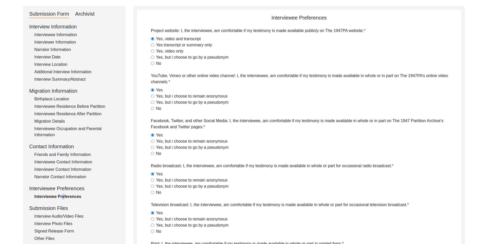
click at [61, 197] on div "Interviewee Preferences" at bounding box center [76, 197] width 85 height 6
click at [63, 212] on div "Interview Information Interviewee Information Interviewer Information Narrator …" at bounding box center [74, 132] width 90 height 219
click at [63, 216] on div "Interview Audio/Video Files" at bounding box center [76, 216] width 85 height 6
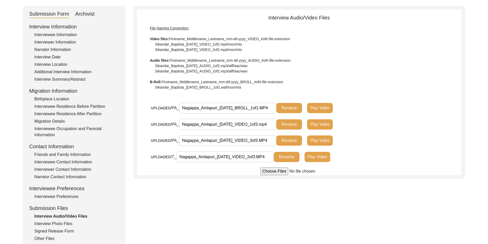
scroll to position [77, 0]
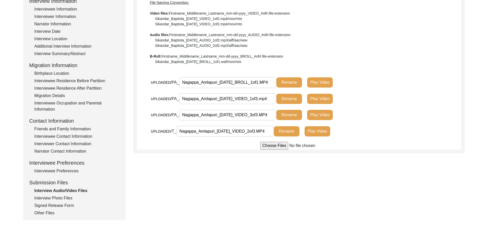
click at [68, 198] on div "Interview Photo Files" at bounding box center [76, 198] width 85 height 6
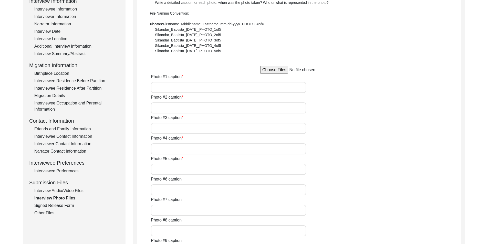
type input "[PERSON_NAME] Jambgi passport photo"
type input "[PERSON_NAME] in interview for 1947 Partition Archive"
type input "[PERSON_NAME] Jambgi"
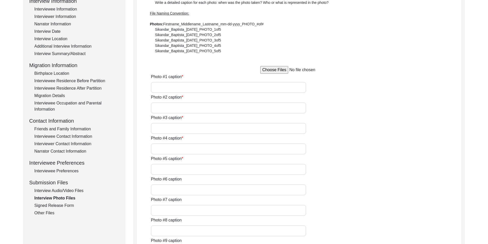
type input "[PERSON_NAME] Jambgi"
type input "[PERSON_NAME] Jambgi in traditional attire"
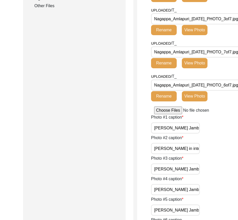
scroll to position [333, 0]
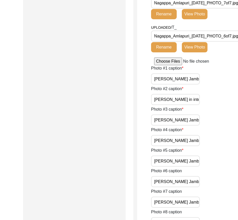
click at [165, 79] on input "[PERSON_NAME] Jambgi passport photo" at bounding box center [175, 78] width 49 height 11
click at [176, 76] on input "[PERSON_NAME] Jambgi passport photo" at bounding box center [175, 78] width 49 height 11
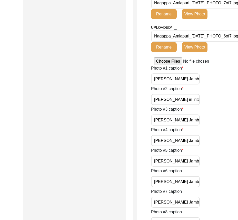
click at [176, 76] on input "[PERSON_NAME] Jambgi passport photo" at bounding box center [175, 78] width 49 height 11
paste input "[PERSON_NAME] Amlapuri’s"
type input "[PERSON_NAME]’s passport photo"
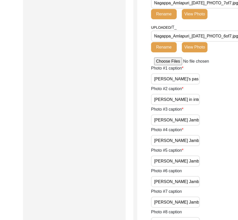
click at [222, 77] on div "Photo #1 caption [PERSON_NAME]’s passport photo" at bounding box center [199, 74] width 97 height 19
click at [179, 97] on input "[PERSON_NAME] in interview for 1947 Partition Archive" at bounding box center [175, 99] width 49 height 11
click at [162, 99] on input "[PERSON_NAME] in interview for 1947 Partition Archive" at bounding box center [175, 99] width 49 height 11
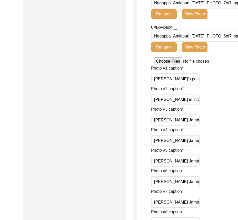
click at [162, 99] on input "[PERSON_NAME] in interview for 1947 Partition Archive" at bounding box center [175, 99] width 49 height 11
paste input "Mr. Amlapuri during the interview"
type input "Mr. Amlapuri during the interview"
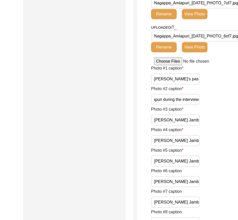
click at [220, 102] on div "Photo #2 caption Mr. Amlapuri during the interview" at bounding box center [199, 95] width 97 height 19
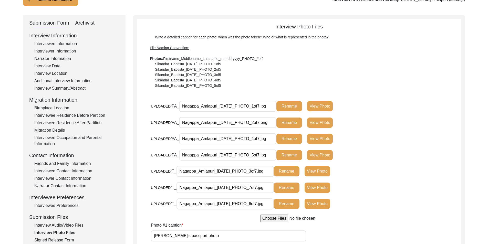
scroll to position [51, 0]
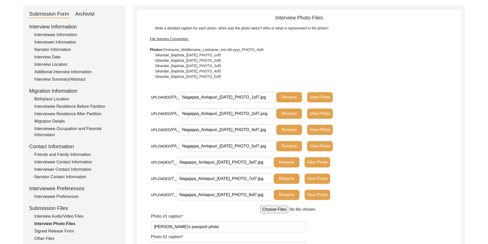
click at [316, 116] on button "View Photo" at bounding box center [320, 114] width 26 height 10
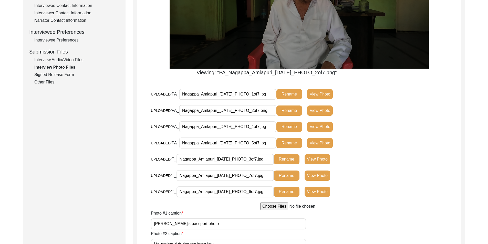
scroll to position [205, 0]
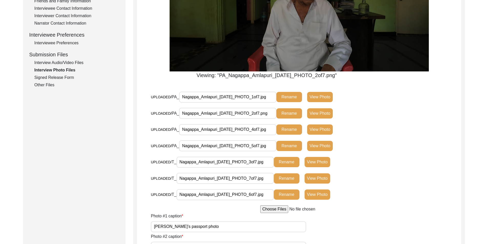
click at [321, 166] on button "View Photo" at bounding box center [318, 162] width 26 height 10
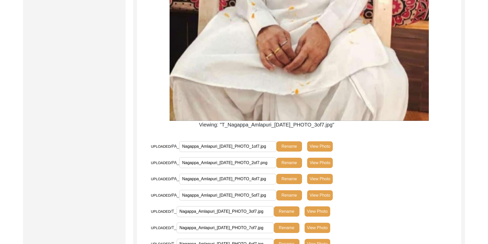
scroll to position [384, 0]
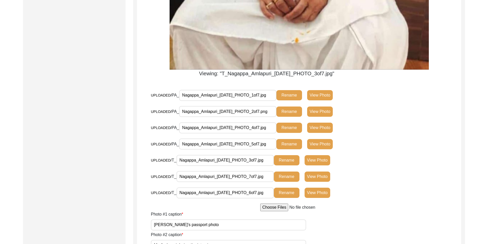
click at [319, 130] on button "View Photo" at bounding box center [320, 128] width 26 height 10
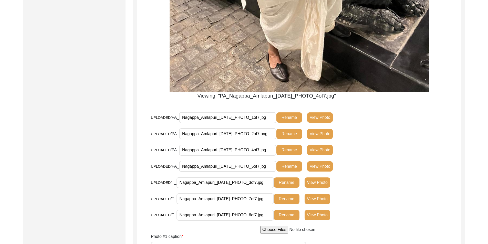
click at [325, 169] on button "View Photo" at bounding box center [320, 166] width 26 height 10
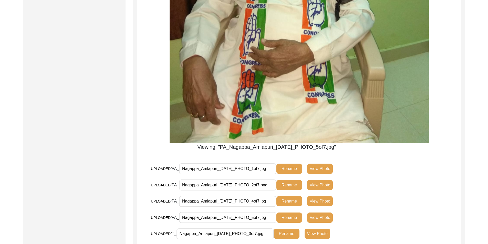
scroll to position [436, 0]
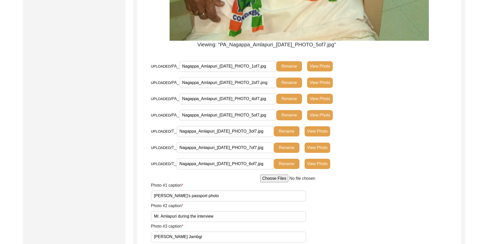
click at [319, 164] on button "View Photo" at bounding box center [318, 164] width 26 height 10
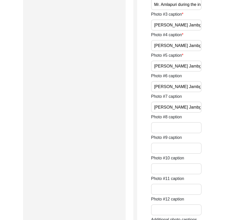
scroll to position [512, 0]
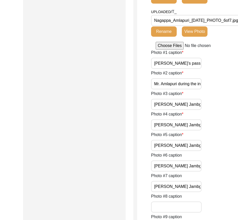
click at [180, 101] on input "[PERSON_NAME] Jambgi" at bounding box center [176, 104] width 50 height 11
paste input "Mr. Amlapur"
click at [173, 100] on input "[PERSON_NAME] Mr. Amlapuri" at bounding box center [176, 104] width 50 height 11
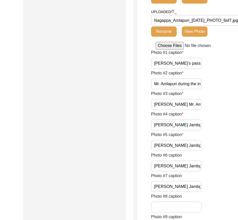
click at [173, 100] on input "[PERSON_NAME] Mr. Amlapuri" at bounding box center [176, 104] width 50 height 11
paste input "text"
type input "Mr. Amlapuri"
click at [182, 120] on input "[PERSON_NAME] Jambgi" at bounding box center [176, 124] width 50 height 11
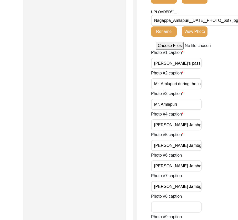
click at [182, 120] on input "[PERSON_NAME] Jambgi" at bounding box center [176, 124] width 50 height 11
paste input "Mr. Amlapur"
type input "Mr. Amlapuri"
click at [189, 142] on input "[PERSON_NAME] Jambgi" at bounding box center [176, 145] width 50 height 11
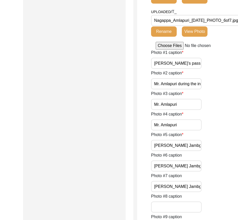
paste input "Mr. Amlapur"
click at [190, 140] on input "[PERSON_NAME] Mr. Amlapuri" at bounding box center [176, 145] width 50 height 11
paste input "text"
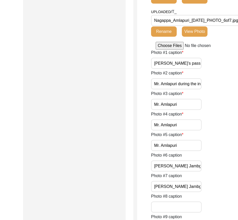
type input "Mr. Amlapuri"
click at [186, 163] on input "[PERSON_NAME] Jambgi" at bounding box center [176, 165] width 50 height 11
paste input "Mr. Amlapur"
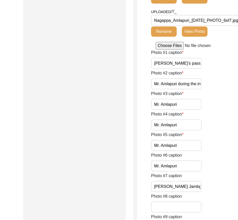
type input "Mr. Amlapuri"
drag, startPoint x: 155, startPoint y: 180, endPoint x: 213, endPoint y: 182, distance: 57.4
click at [213, 182] on div "Photo #7 caption [PERSON_NAME] Jambgi in traditional attire" at bounding box center [201, 181] width 101 height 19
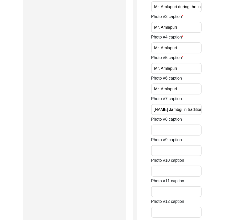
scroll to position [0, 0]
click at [165, 108] on input "[PERSON_NAME] Jambgi in traditional attire" at bounding box center [176, 109] width 50 height 11
paste input "Mr. Amlapur"
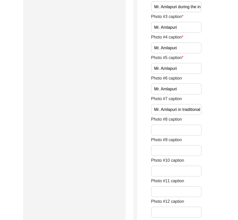
scroll to position [0, 12]
type input "Mr. Amlapuri in traditional attire"
click at [204, 106] on div "Photo #7 caption Mr. Amlapuri in traditional attire" at bounding box center [201, 105] width 101 height 19
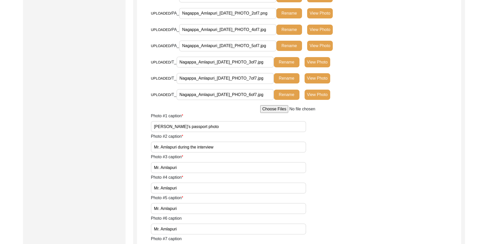
scroll to position [487, 0]
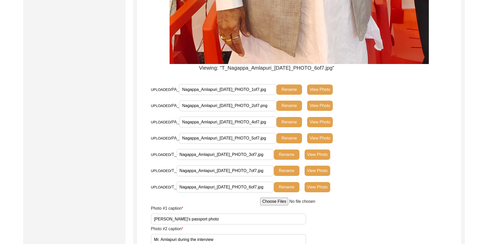
click at [317, 166] on button "View Photo" at bounding box center [318, 171] width 26 height 10
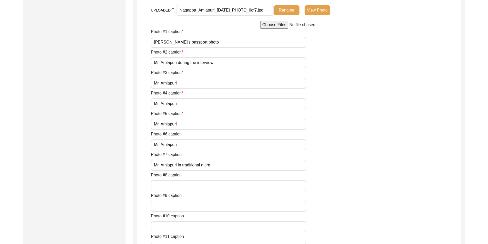
scroll to position [761, 0]
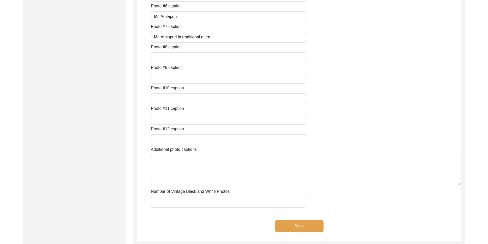
click at [297, 224] on button "Save" at bounding box center [299, 226] width 49 height 12
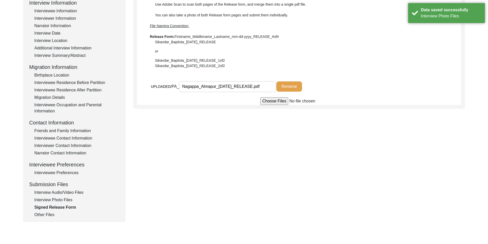
scroll to position [24, 0]
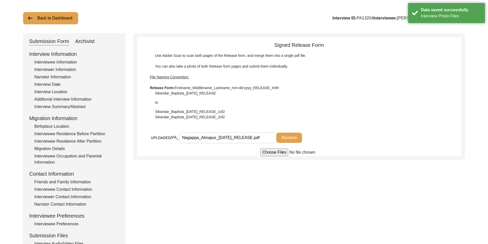
click at [192, 136] on input "Nagappa_Almapur_[DATE]_RELEASE.pdf" at bounding box center [227, 137] width 97 height 11
click at [208, 151] on div at bounding box center [299, 153] width 324 height 8
click at [216, 139] on input "Nagappa_Almapur_[DATE]_RELEASE.pdf" at bounding box center [227, 137] width 97 height 11
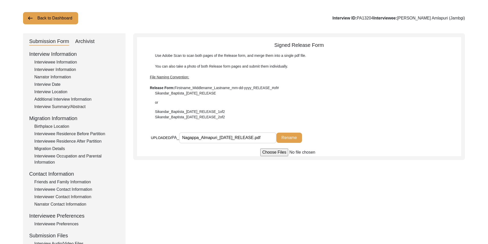
type input "Nagappa_Almapuri_[DATE]_RELEASE.pdf"
click at [282, 136] on button "Rename" at bounding box center [289, 138] width 26 height 10
click at [200, 169] on div "Submission Form Archivist Interview Information Interviewee Information Intervi…" at bounding box center [244, 153] width 442 height 240
drag, startPoint x: 201, startPoint y: 139, endPoint x: 217, endPoint y: 138, distance: 16.4
click at [217, 138] on input "Nagappa_Almapuri_[DATE]_RELEASE.pdf" at bounding box center [227, 137] width 97 height 11
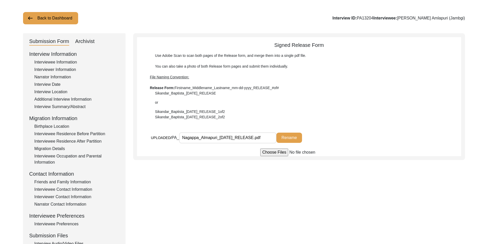
paste input "ml"
type input "Nagappa_Amlapuri_[DATE]_RELEASE.pdf"
drag, startPoint x: 214, startPoint y: 153, endPoint x: 218, endPoint y: 153, distance: 3.6
click at [214, 153] on div at bounding box center [299, 153] width 324 height 8
click at [287, 136] on button "Rename" at bounding box center [289, 138] width 26 height 10
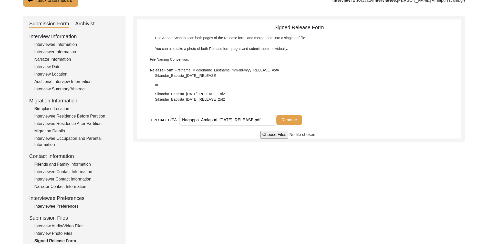
scroll to position [49, 0]
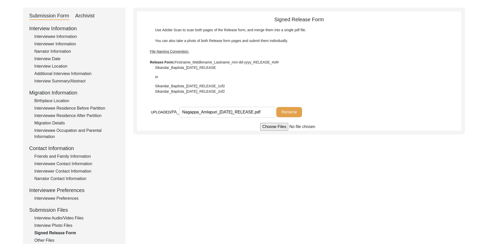
click at [294, 112] on button "Rename" at bounding box center [289, 112] width 26 height 10
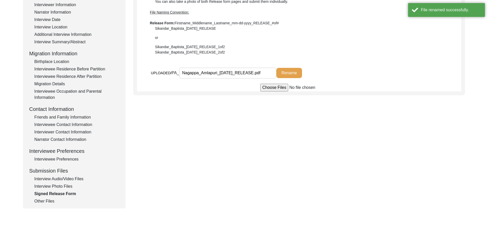
scroll to position [126, 0]
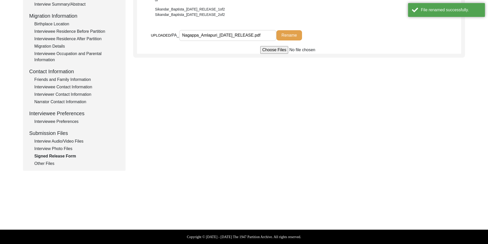
click at [59, 142] on div "Interview Audio/Video Files" at bounding box center [76, 141] width 85 height 6
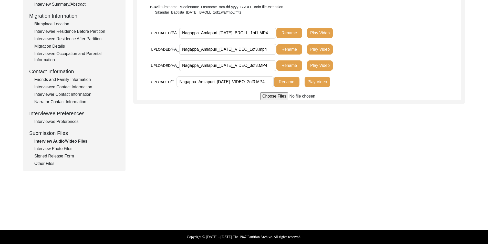
click at [51, 157] on div "Signed Release Form" at bounding box center [76, 156] width 85 height 6
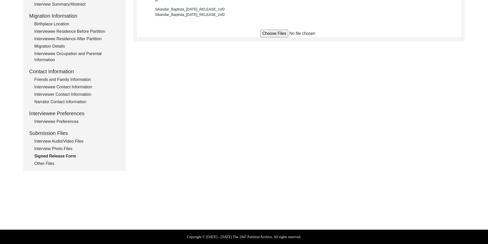
click at [51, 166] on div "Other Files" at bounding box center [76, 164] width 85 height 6
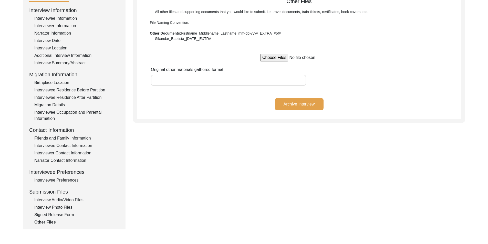
scroll to position [0, 0]
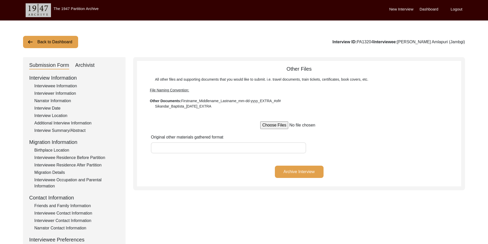
click at [86, 67] on div "Archivist" at bounding box center [84, 65] width 19 height 8
select select "442"
select select "Archiving In Progress"
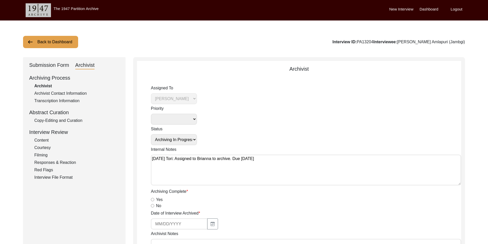
click at [155, 198] on div "Yes" at bounding box center [306, 200] width 310 height 6
click at [153, 199] on input "Yes" at bounding box center [152, 199] width 3 height 3
radio input "true"
click at [209, 223] on button "button" at bounding box center [212, 224] width 11 height 11
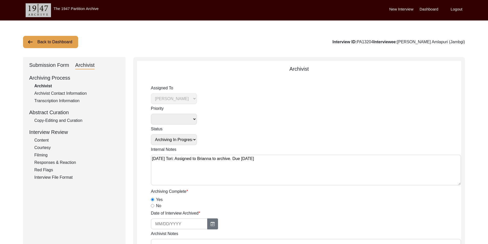
select select "8"
select select "2025"
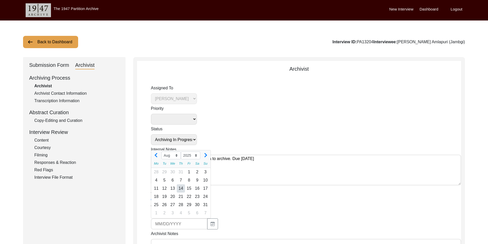
click at [180, 189] on div "14" at bounding box center [181, 188] width 8 height 8
type input "[DATE]"
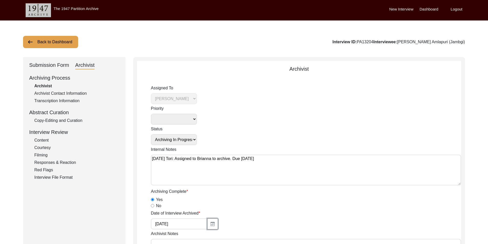
scroll to position [128, 0]
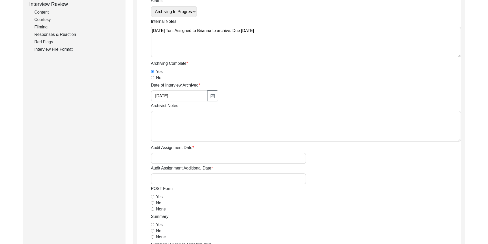
click at [165, 133] on textarea "Archivist Notes" at bounding box center [306, 126] width 310 height 31
click at [281, 119] on textarea "[DATE] [PERSON_NAME]: Archived. Meta-data edits below." at bounding box center [306, 126] width 310 height 31
paste textarea "Loremipsumd Sitam: Conse Ad. Elitseddoei Tempor Inci: Utlabor Etdolo ma A/E Adm…"
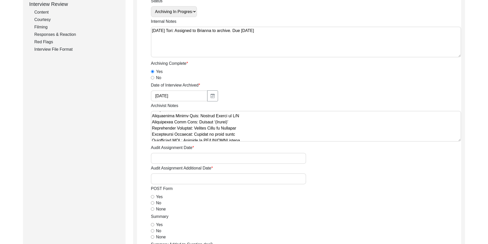
scroll to position [26, 0]
click at [268, 122] on textarea "Archivist Notes" at bounding box center [306, 126] width 310 height 31
click at [250, 117] on textarea "Archivist Notes" at bounding box center [306, 126] width 310 height 31
click at [250, 115] on textarea "Archivist Notes" at bounding box center [306, 126] width 310 height 31
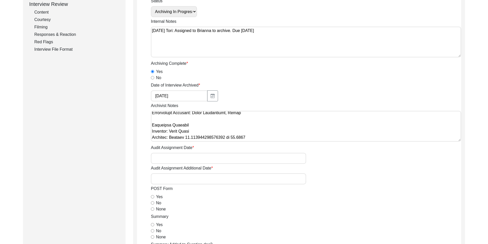
scroll to position [57, 0]
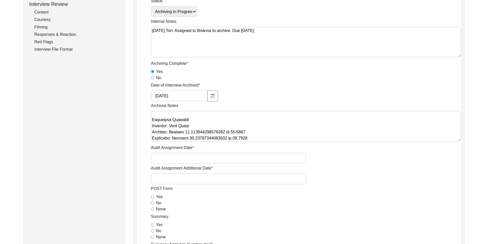
click at [253, 139] on textarea "Archivist Notes" at bounding box center [306, 126] width 310 height 31
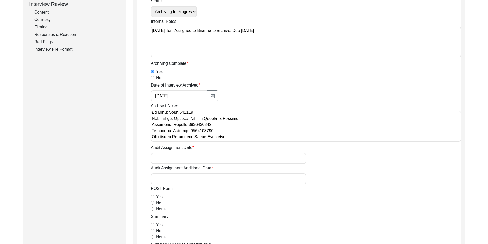
click at [242, 130] on textarea "Archivist Notes" at bounding box center [306, 126] width 310 height 31
click at [239, 128] on textarea "Archivist Notes" at bounding box center [306, 126] width 310 height 31
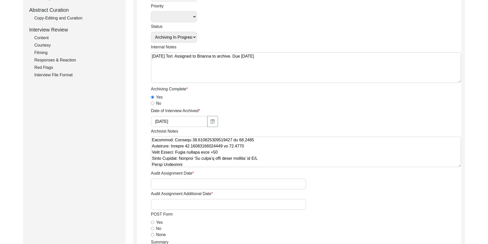
scroll to position [190, 0]
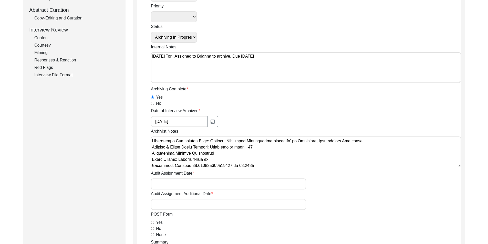
click at [151, 149] on textarea "Archivist Notes" at bounding box center [306, 152] width 310 height 31
click at [152, 155] on textarea "Archivist Notes" at bounding box center [306, 152] width 310 height 31
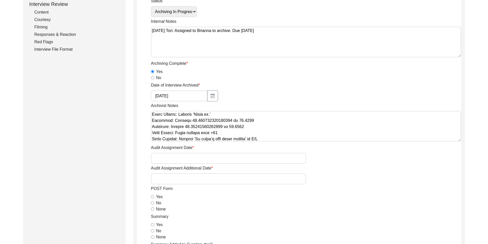
scroll to position [241, 0]
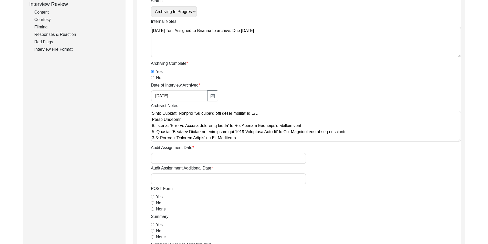
click at [152, 122] on textarea "Archivist Notes" at bounding box center [306, 126] width 310 height 31
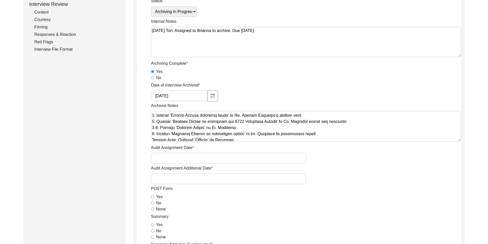
scroll to position [266, 0]
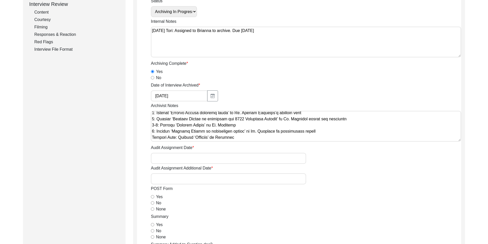
click at [152, 131] on textarea "Archivist Notes" at bounding box center [306, 126] width 310 height 31
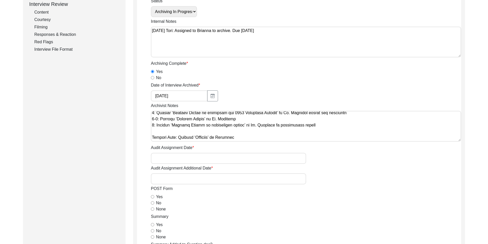
click at [158, 136] on textarea "Archivist Notes" at bounding box center [306, 126] width 310 height 31
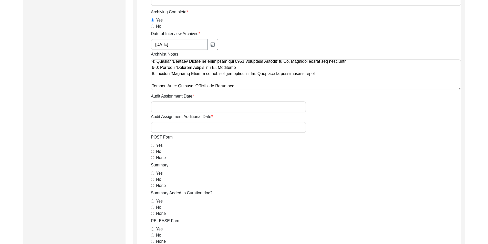
scroll to position [231, 0]
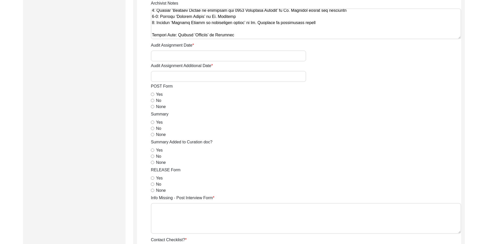
type textarea "Loremi 52, 8551 Dolorsi: Ametcons. Adip-elit seddo eiusm. Temporincid Utlab: Et…"
click at [154, 107] on div "None" at bounding box center [306, 107] width 310 height 6
click at [152, 107] on input "None" at bounding box center [152, 106] width 3 height 3
radio input "true"
click at [151, 122] on input "Yes" at bounding box center [152, 122] width 3 height 3
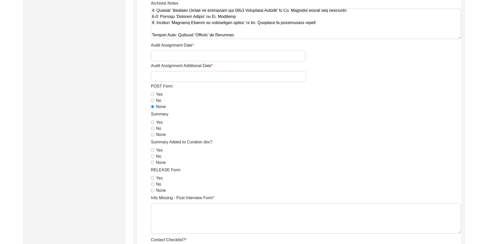
radio input "true"
click at [153, 161] on input "None" at bounding box center [152, 162] width 3 height 3
radio input "true"
click at [153, 176] on div "Yes" at bounding box center [306, 178] width 310 height 6
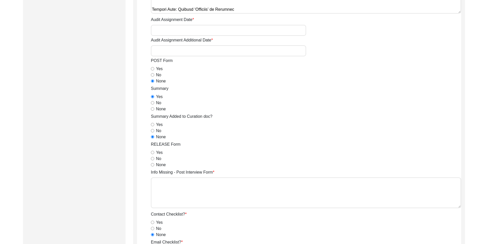
click at [153, 153] on input "Yes" at bounding box center [152, 152] width 3 height 3
radio input "true"
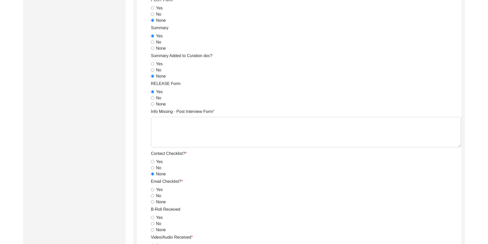
scroll to position [410, 0]
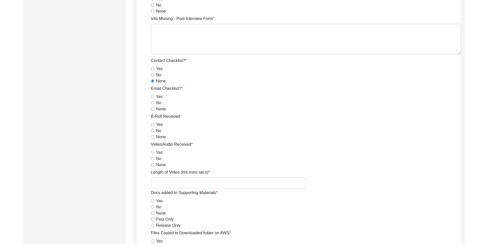
click at [154, 111] on div "Assigned To [PERSON_NAME] [PERSON_NAME] archivist [PERSON_NAME] [PERSON_NAME] P…" at bounding box center [306, 83] width 310 height 817
click at [153, 110] on input "None" at bounding box center [152, 108] width 3 height 3
radio input "true"
click at [153, 123] on input "Yes" at bounding box center [152, 124] width 3 height 3
radio input "true"
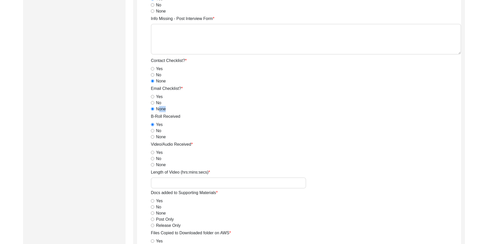
click at [153, 151] on input "Yes" at bounding box center [152, 152] width 3 height 3
radio input "true"
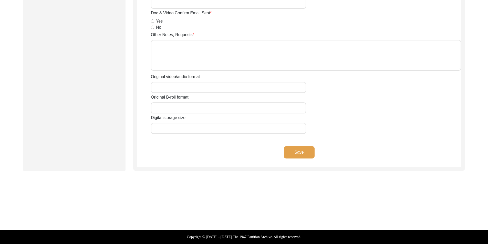
click at [323, 149] on div "Save" at bounding box center [299, 156] width 324 height 21
click at [305, 151] on button "Save" at bounding box center [299, 152] width 31 height 12
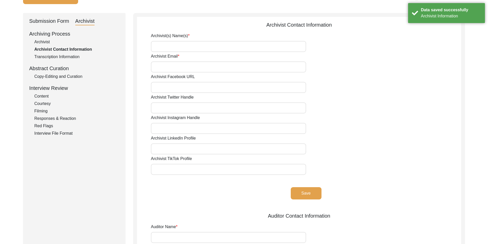
scroll to position [0, 0]
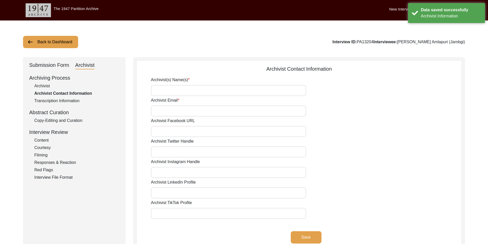
click at [188, 97] on div "Archivist Email" at bounding box center [306, 106] width 310 height 19
click at [189, 97] on div "Archivist(s) Name(s) Archivist Email Archivist Facebook URL Archivist Twitter H…" at bounding box center [306, 164] width 310 height 175
click at [189, 95] on input "Archivist(s) Name(s)" at bounding box center [228, 90] width 155 height 11
type input "[PERSON_NAME]"
type input "[EMAIL_ADDRESS][DOMAIN_NAME]"
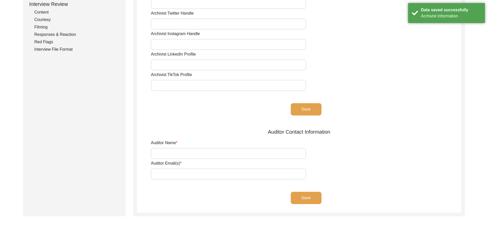
click at [304, 102] on div "Archivist(s) Name(s) [PERSON_NAME] Archivist Email Archivist Facebook URL Archi…" at bounding box center [306, 36] width 310 height 175
click at [305, 105] on button "Save" at bounding box center [306, 109] width 31 height 12
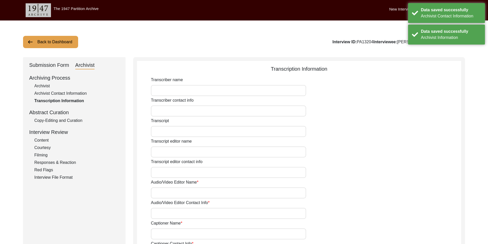
click at [81, 120] on div "Copy-Editing and Curation" at bounding box center [76, 121] width 85 height 6
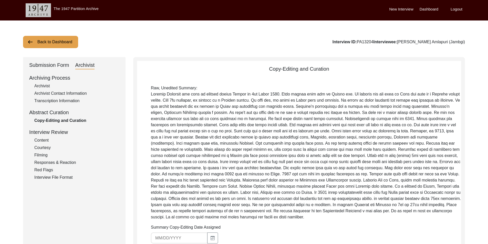
click at [51, 88] on div "Archivist" at bounding box center [76, 86] width 85 height 6
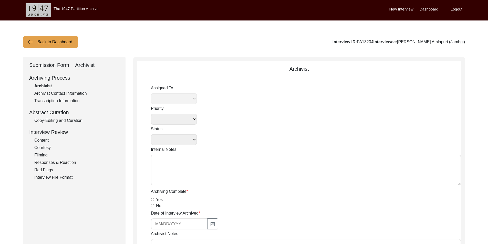
select select
select select "Archiving In Progress"
type textarea "[DATE] Tori: Assigned to Brianna to archive. Due [DATE]"
radio input "true"
type input "[DATE]"
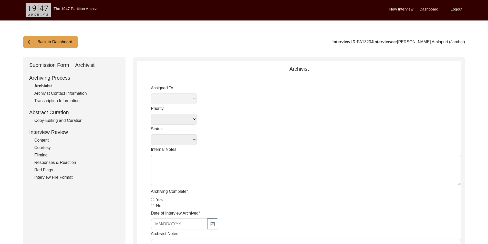
type textarea "Loremi 52, 8551 Dolorsi: Ametcons. Adip-elit seddo eiusm. Temporincid Utlab: Et…"
radio input "true"
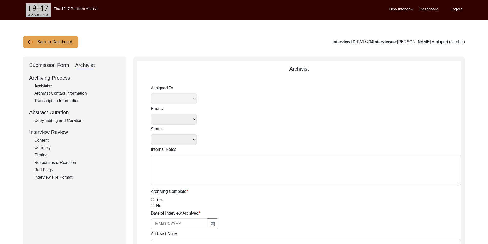
radio input "true"
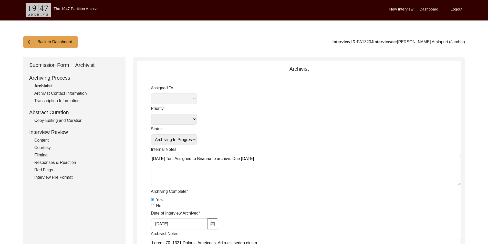
select select "442"
click at [51, 66] on div "Submission Form" at bounding box center [49, 65] width 40 height 8
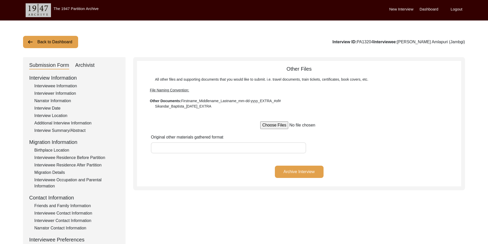
click at [55, 169] on div "Interview Information Interviewee Information Interviewer Information Narrator …" at bounding box center [74, 183] width 90 height 219
click at [55, 167] on div "Interviewee Residence After Partition" at bounding box center [76, 165] width 85 height 6
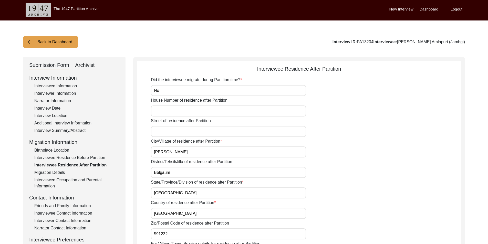
click at [56, 180] on div "Interviewee Occupation and Parental Information" at bounding box center [76, 183] width 85 height 12
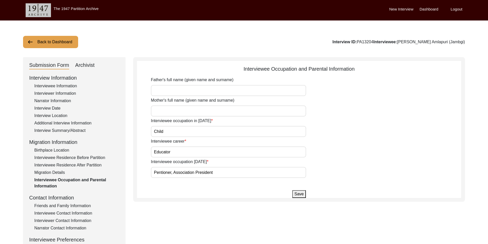
click at [162, 172] on input "Pentioner, Association President" at bounding box center [228, 172] width 155 height 11
drag, startPoint x: 155, startPoint y: 172, endPoint x: 172, endPoint y: 172, distance: 16.9
click at [172, 172] on input "Pensioner, Association President" at bounding box center [228, 172] width 155 height 11
type input "Pensioner, Association President"
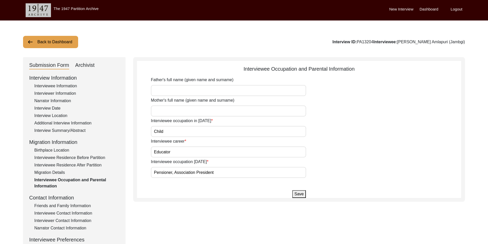
click at [246, 190] on app-parental-information "Interviewee Occupation and Parental Information Father's full name (given name …" at bounding box center [299, 131] width 324 height 133
click at [288, 195] on div "Save" at bounding box center [299, 194] width 324 height 8
click at [290, 195] on div "Save" at bounding box center [299, 194] width 324 height 8
click at [294, 196] on button "Save" at bounding box center [298, 194] width 13 height 8
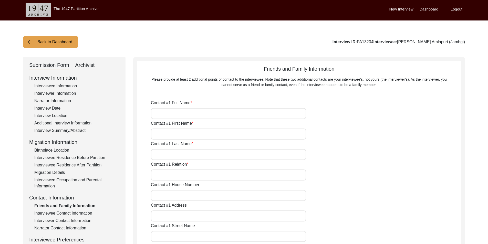
type input "[PERSON_NAME]"
type input "Student"
type input "[GEOGRAPHIC_DATA]"
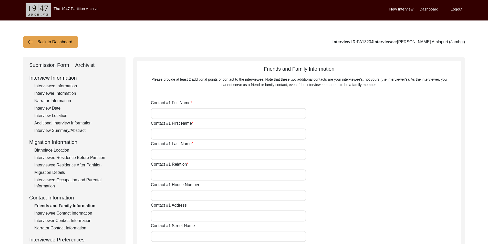
type input "[PHONE_NUMBER]"
type input "[EMAIL_ADDRESS][DOMAIN_NAME]"
type input "[PERSON_NAME]"
type input "Amlapuri"
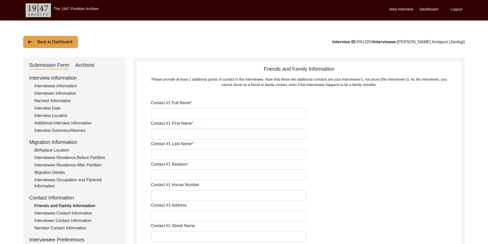
type input "Son"
type input "[GEOGRAPHIC_DATA]"
type input "[PHONE_NUMBER]"
type input "[EMAIL_ADDRESS][DOMAIN_NAME]"
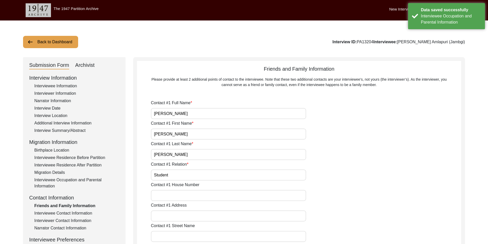
click at [85, 67] on div "Archivist" at bounding box center [84, 65] width 19 height 8
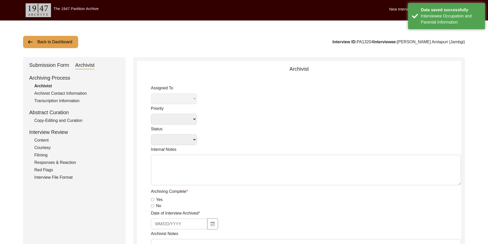
select select
select select "Archiving In Progress"
type textarea "[DATE] Tori: Assigned to Brianna to archive. Due [DATE]"
radio input "true"
type input "[DATE]"
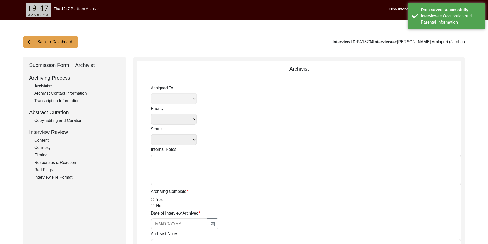
type textarea "Loremi 52, 8551 Dolorsi: Ametcons. Adip-elit seddo eiusm. Temporincid Utlab: Et…"
radio input "true"
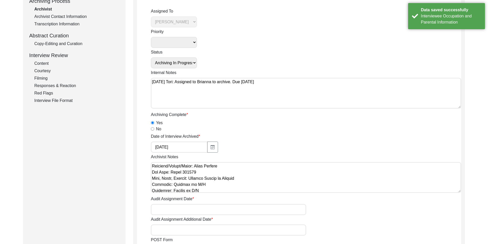
scroll to position [179, 0]
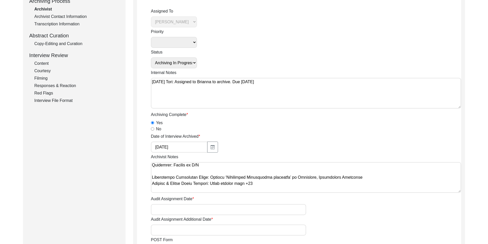
drag, startPoint x: 294, startPoint y: 178, endPoint x: 311, endPoint y: 178, distance: 16.9
click at [311, 178] on textarea "Archivist Notes" at bounding box center [306, 177] width 310 height 31
paste textarea "s"
click at [260, 180] on textarea "Archivist Notes" at bounding box center [306, 177] width 310 height 31
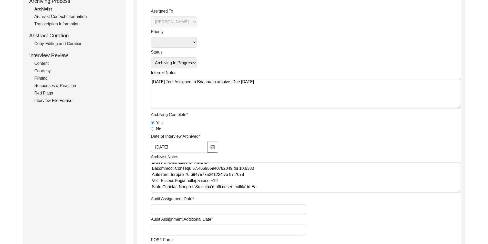
scroll to position [266, 0]
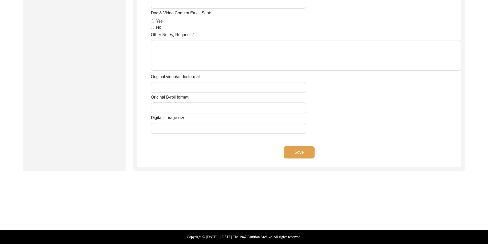
click at [304, 152] on button "Save" at bounding box center [299, 152] width 31 height 12
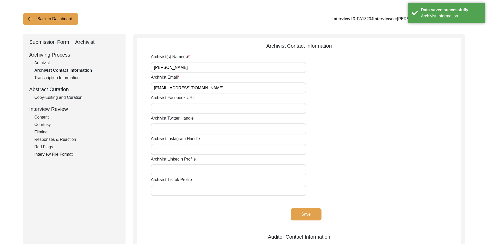
scroll to position [0, 0]
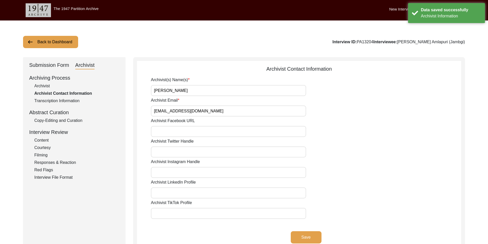
click at [46, 123] on div "Copy-Editing and Curation" at bounding box center [76, 121] width 85 height 6
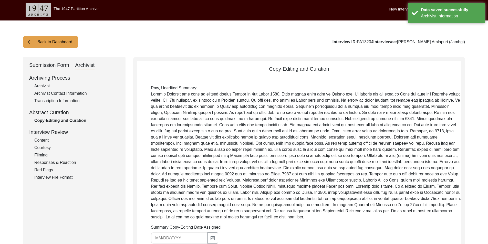
click at [46, 66] on div "Submission Form" at bounding box center [49, 65] width 40 height 8
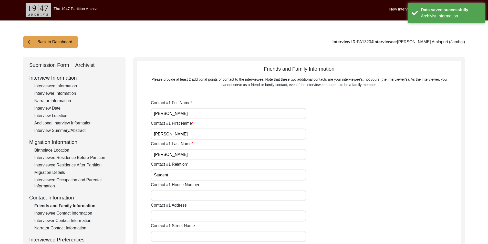
click at [64, 131] on div "Interview Summary/Abstract" at bounding box center [76, 131] width 85 height 6
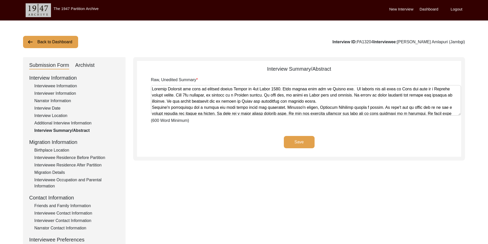
click at [178, 94] on textarea "Raw, Unedited Summary" at bounding box center [306, 100] width 310 height 31
click at [203, 146] on div "Save" at bounding box center [299, 146] width 324 height 21
click at [196, 138] on div "Save" at bounding box center [299, 146] width 324 height 21
click at [46, 89] on div "Interviewee Information" at bounding box center [76, 86] width 85 height 6
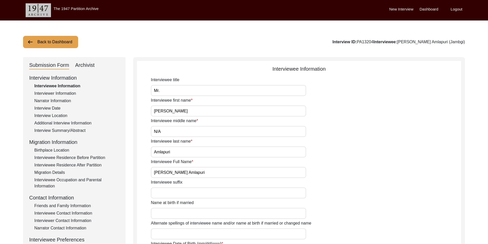
click at [63, 131] on div "Interview Summary/Abstract" at bounding box center [76, 131] width 85 height 6
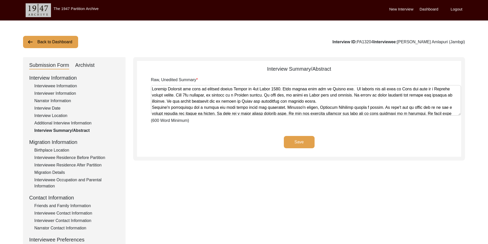
click at [199, 106] on textarea "Raw, Unedited Summary" at bounding box center [306, 100] width 310 height 31
click at [212, 152] on div "Save" at bounding box center [299, 146] width 324 height 21
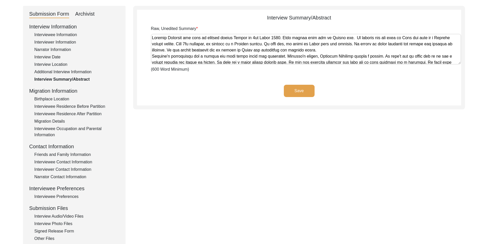
click at [61, 216] on div "Interview Audio/Video Files" at bounding box center [76, 216] width 85 height 6
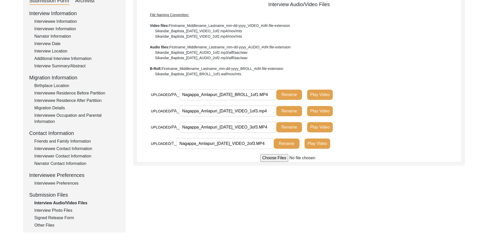
scroll to position [77, 0]
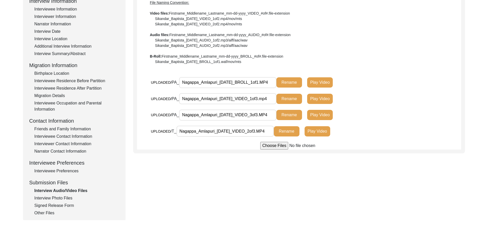
click at [55, 201] on div "Interview Photo Files" at bounding box center [76, 198] width 85 height 6
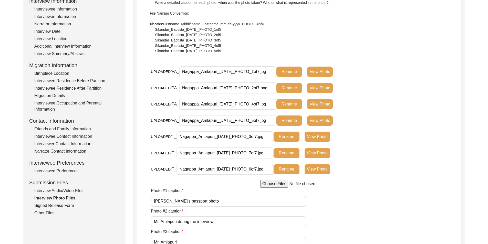
click at [55, 206] on div "Signed Release Form" at bounding box center [76, 206] width 85 height 6
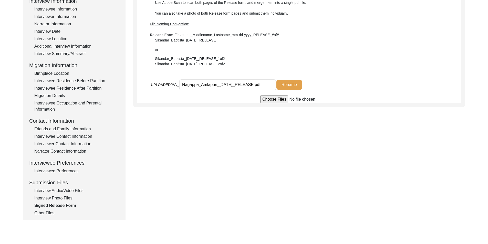
click at [53, 215] on div "Other Files" at bounding box center [76, 213] width 85 height 6
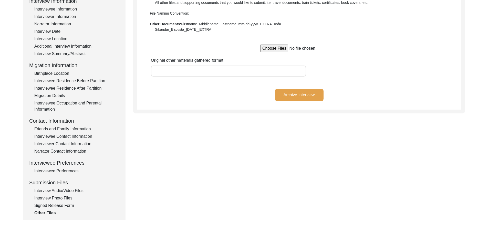
click at [47, 188] on div "Interview Audio/Video Files" at bounding box center [76, 191] width 85 height 6
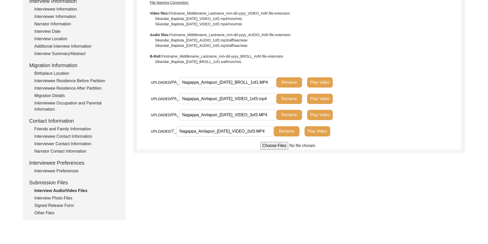
scroll to position [0, 0]
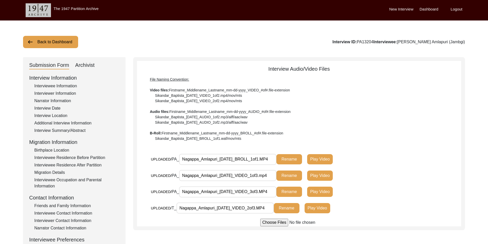
click at [86, 68] on div "Archivist" at bounding box center [84, 65] width 19 height 8
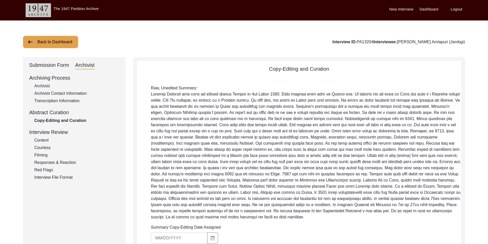
click at [45, 68] on div "Submission Form" at bounding box center [49, 65] width 40 height 8
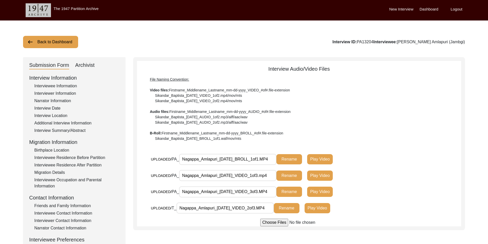
click at [58, 180] on div "Interviewee Occupation and Parental Information" at bounding box center [76, 183] width 85 height 12
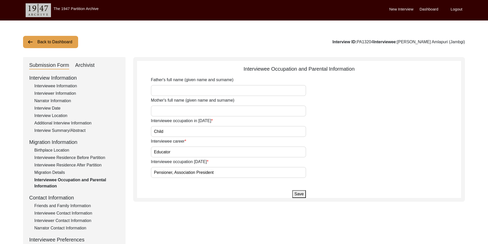
click at [170, 92] on input "Father's full name (given name and surname)" at bounding box center [228, 90] width 155 height 11
paste input "Sangappa Amlapuri"
click at [143, 87] on app-parental-information "Interviewee Occupation and Parental Information Father's full name (given name …" at bounding box center [299, 131] width 324 height 133
click at [199, 92] on input "Sangappa Amlapuri" at bounding box center [228, 90] width 155 height 11
click at [285, 103] on div "Mother's full name (given name and surname)" at bounding box center [306, 106] width 310 height 19
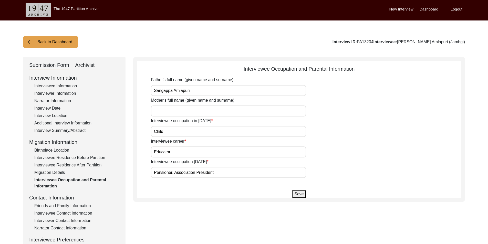
click at [300, 195] on button "Save" at bounding box center [298, 194] width 13 height 8
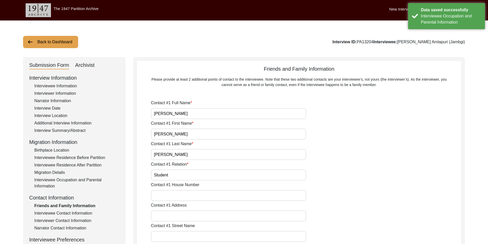
click at [61, 95] on div "Interviewer Information" at bounding box center [76, 93] width 85 height 6
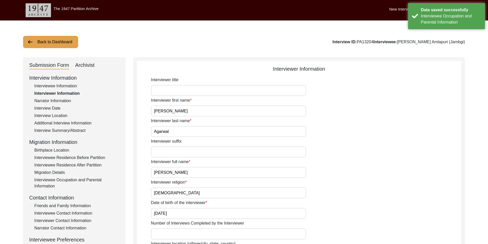
click at [85, 68] on div "Archivist" at bounding box center [84, 65] width 19 height 8
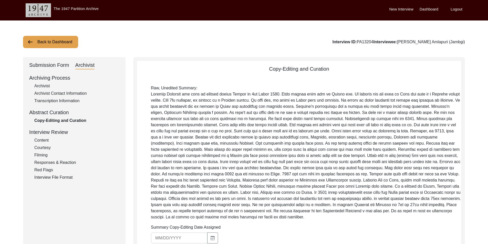
click at [57, 87] on div "Archivist" at bounding box center [76, 86] width 85 height 6
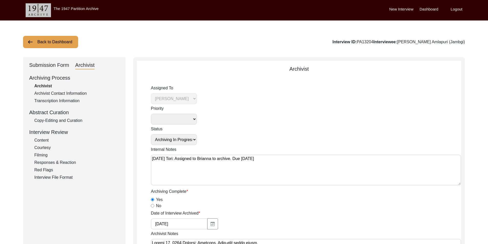
click at [294, 167] on textarea "[DATE] Tori: Assigned to Brianna to archive. Due [DATE]" at bounding box center [306, 170] width 310 height 31
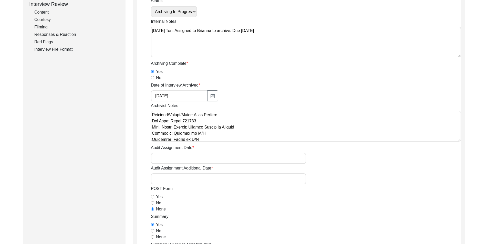
scroll to position [179, 0]
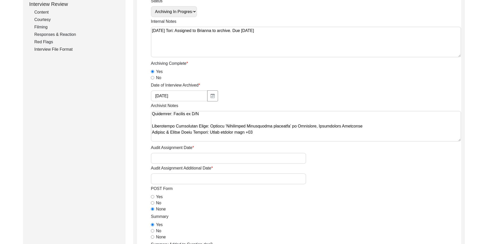
click at [151, 126] on textarea "Archivist Notes" at bounding box center [306, 126] width 310 height 31
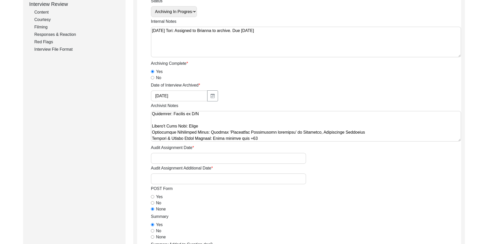
paste textarea "Sangappa Amlapuri"
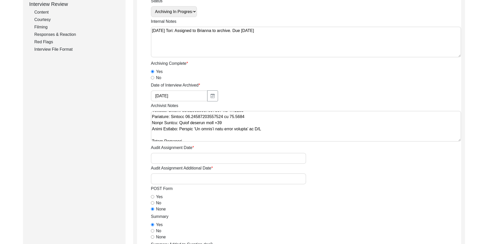
scroll to position [273, 0]
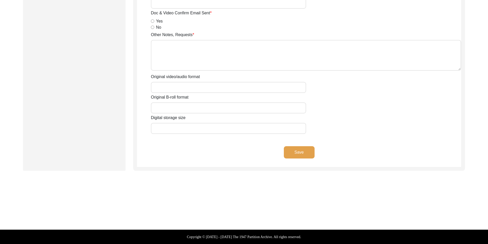
click at [294, 154] on button "Save" at bounding box center [299, 152] width 31 height 12
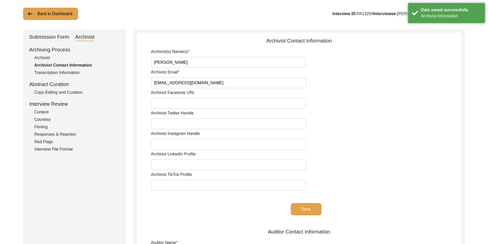
scroll to position [0, 0]
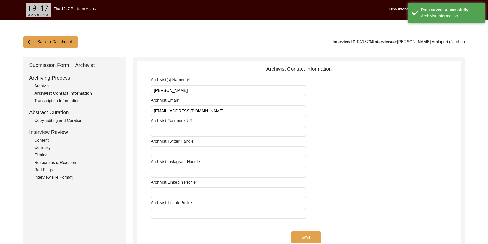
click at [71, 120] on div "Copy-Editing and Curation" at bounding box center [76, 121] width 85 height 6
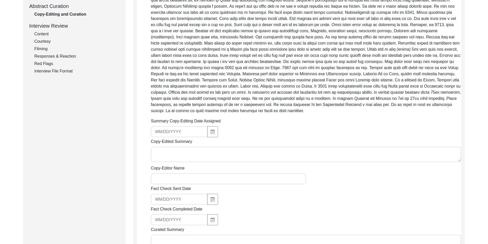
scroll to position [154, 0]
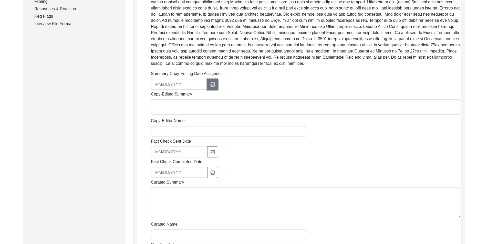
click at [213, 85] on button "button" at bounding box center [212, 84] width 11 height 11
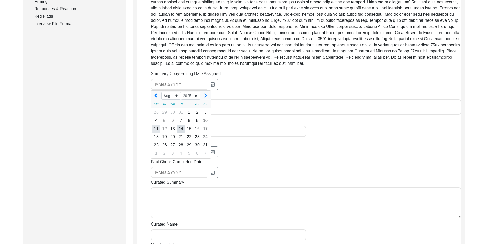
click at [156, 129] on div "11" at bounding box center [156, 129] width 8 height 8
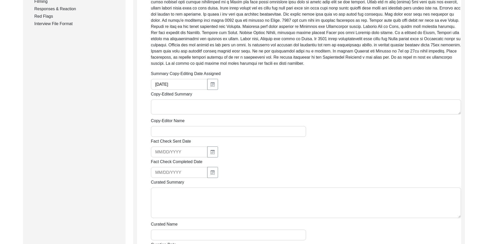
click at [183, 100] on textarea "Copy-Edited Summary" at bounding box center [306, 106] width 310 height 15
paste textarea "Loremip Dolorsi 33/38/4153 Am. Consect Adipisci eli sedd ei Tempori ut Labor 7,…"
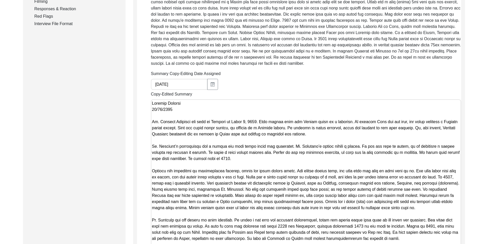
scroll to position [40, 0]
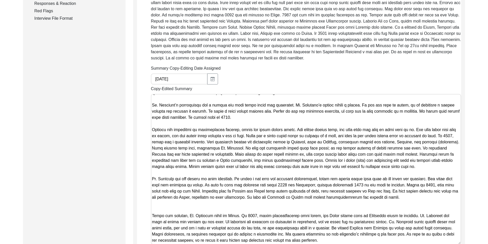
click at [186, 108] on textarea "Copy-Edited Summary" at bounding box center [306, 169] width 310 height 151
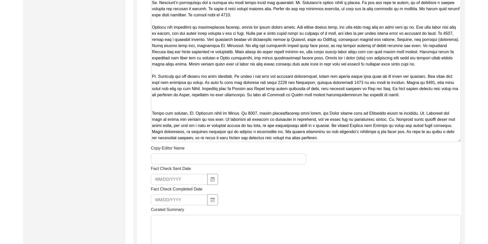
click at [182, 141] on textarea "Copy-Edited Summary" at bounding box center [306, 67] width 310 height 151
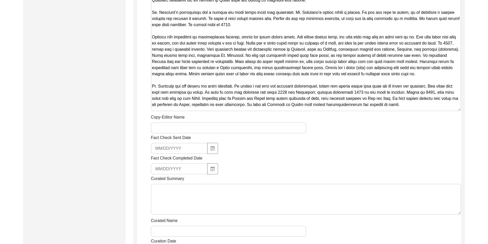
scroll to position [305, 0]
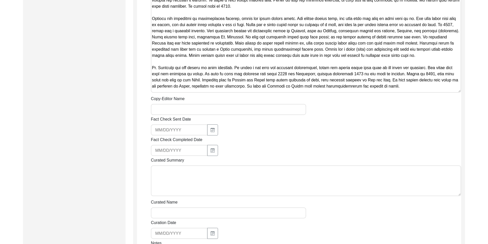
click at [165, 120] on label "Fact Check Sent Date" at bounding box center [171, 119] width 40 height 6
click at [165, 125] on input "Fact Check Sent Date" at bounding box center [179, 130] width 57 height 11
click at [166, 114] on input "Copy-Editor Name" at bounding box center [228, 109] width 155 height 11
click at [182, 130] on input "[EMAIL_ADDRESS][DOMAIN_NAME]" at bounding box center [179, 130] width 57 height 11
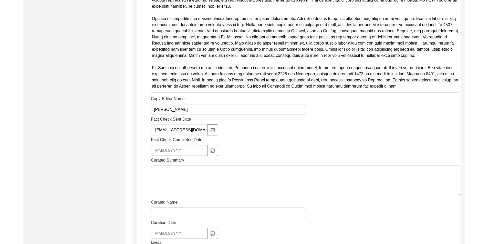
click at [182, 130] on input "[EMAIL_ADDRESS][DOMAIN_NAME]" at bounding box center [179, 130] width 57 height 11
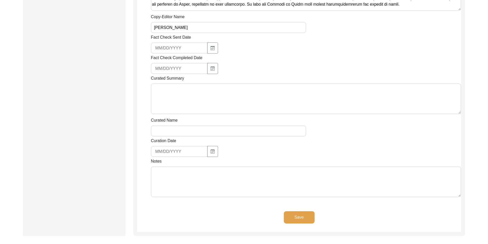
scroll to position [452, 0]
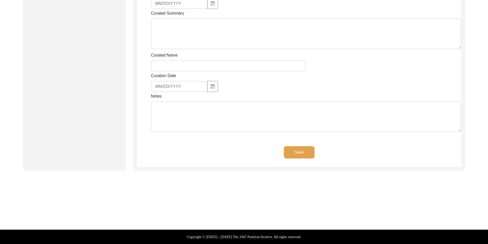
click at [185, 127] on textarea "Notes" at bounding box center [306, 116] width 310 height 31
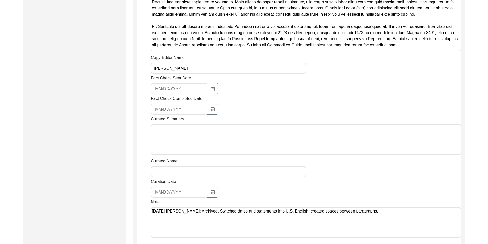
scroll to position [367, 0]
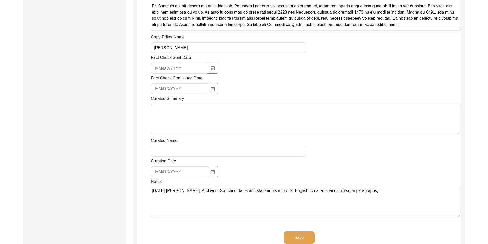
click at [330, 190] on textarea "[DATE] [PERSON_NAME]: Archived. Switched dates and statements into U.S. English…" at bounding box center [306, 202] width 310 height 31
click at [398, 204] on textarea "[DATE] [PERSON_NAME]: Archived. Switched dates and statements into U.S. English…" at bounding box center [306, 202] width 310 height 31
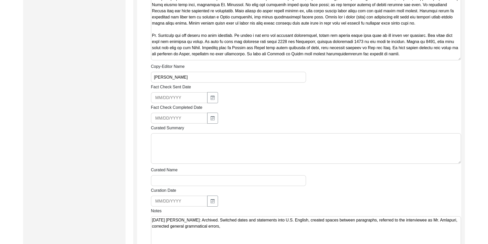
scroll to position [418, 0]
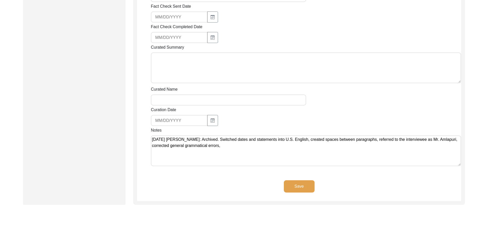
click at [456, 142] on textarea "[DATE] [PERSON_NAME]: Archived. Switched dates and statements into U.S. English…" at bounding box center [306, 151] width 310 height 31
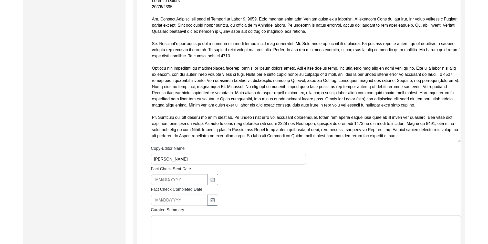
scroll to position [264, 0]
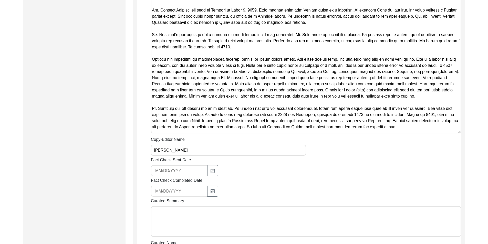
click at [317, 118] on textarea "Copy-Edited Summary" at bounding box center [306, 61] width 310 height 145
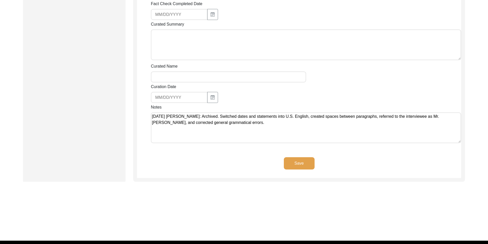
scroll to position [444, 0]
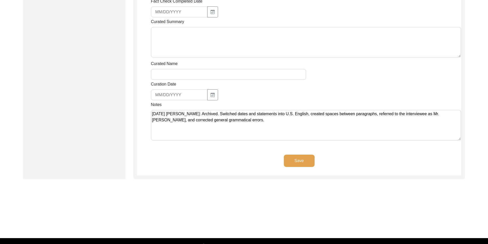
click at [304, 161] on button "Save" at bounding box center [299, 161] width 31 height 12
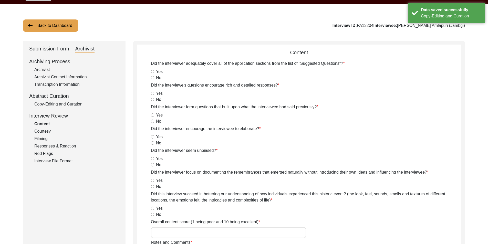
scroll to position [0, 0]
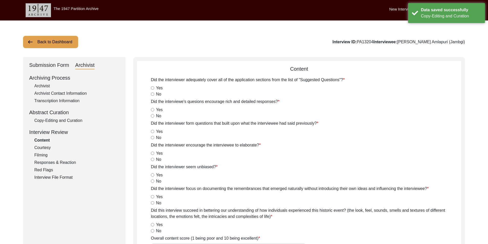
click at [45, 49] on div "Back to Dashboard Interview ID: PA13204 Interviewee: [PERSON_NAME] (Jambgi) Sub…" at bounding box center [244, 196] width 488 height 352
click at [45, 47] on button "Back to Dashboard" at bounding box center [50, 42] width 55 height 12
